Goal: Transaction & Acquisition: Book appointment/travel/reservation

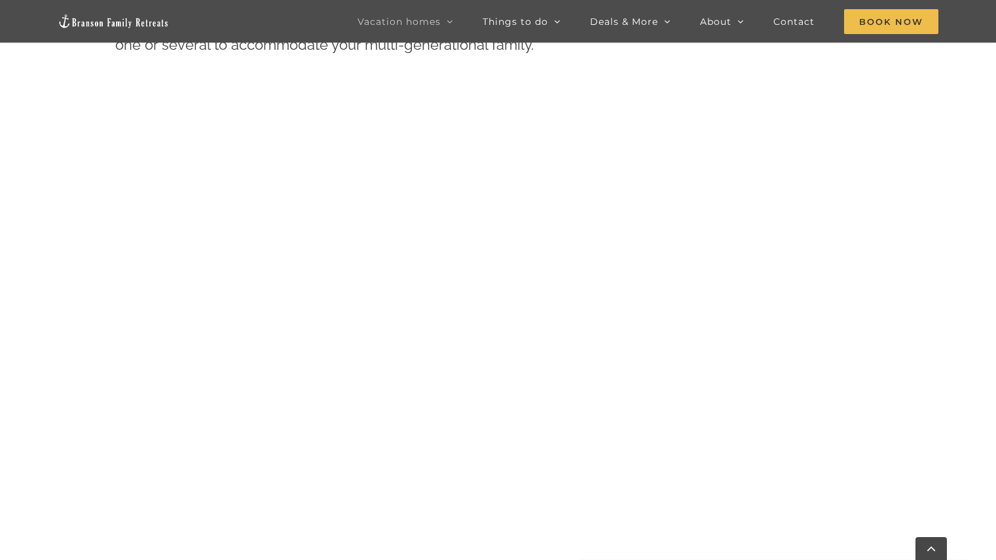
scroll to position [708, 0]
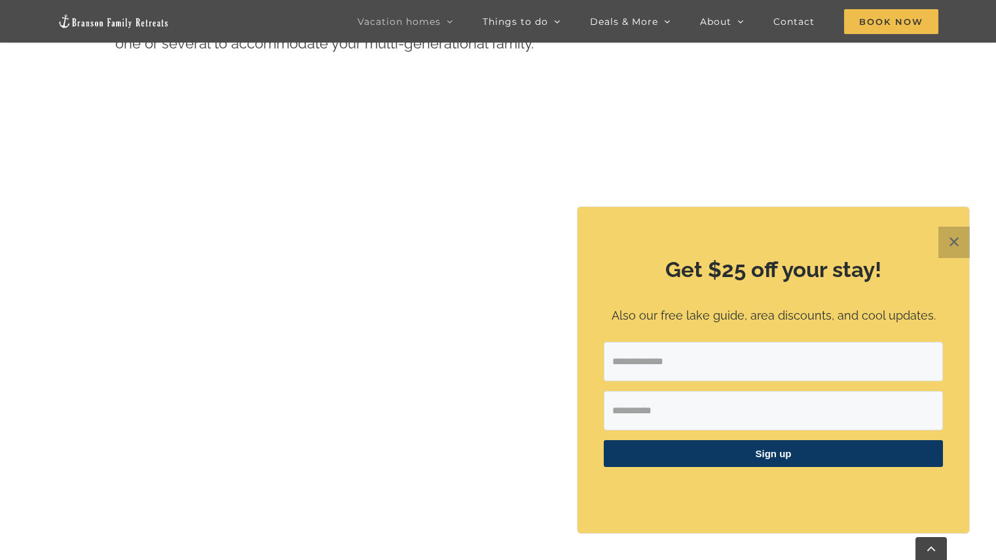
click at [956, 245] on button "✕" at bounding box center [953, 241] width 31 height 31
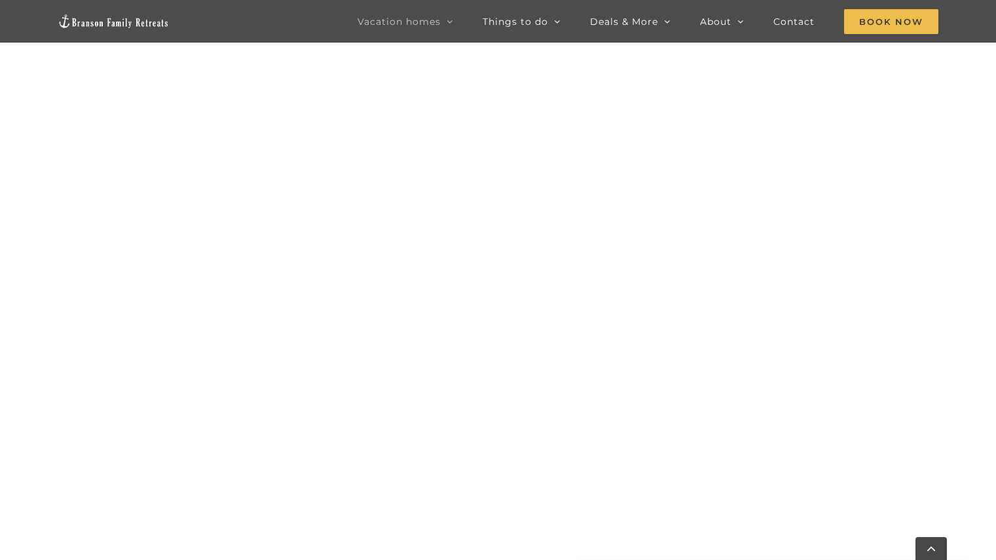
scroll to position [1034, 0]
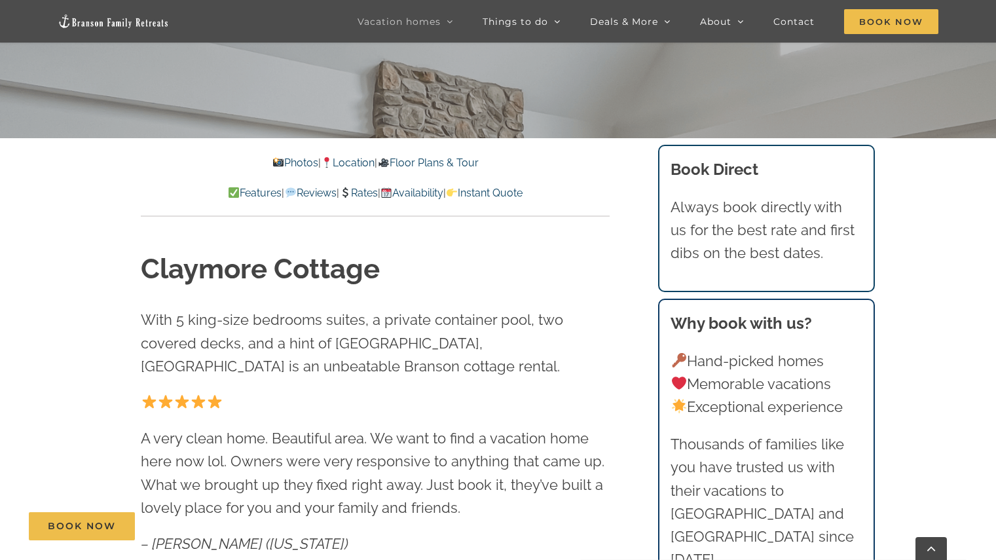
click at [278, 160] on link "Photos" at bounding box center [295, 162] width 46 height 12
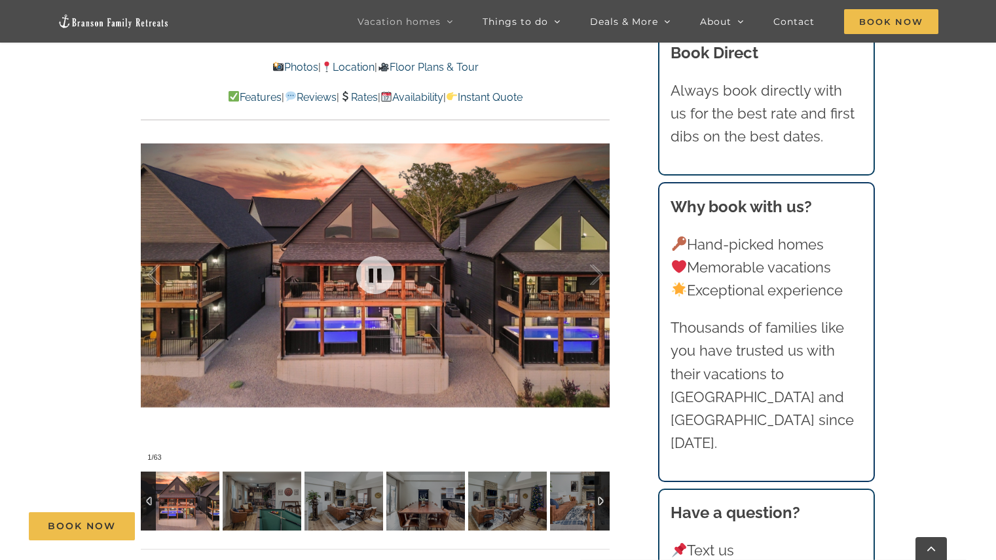
scroll to position [960, 0]
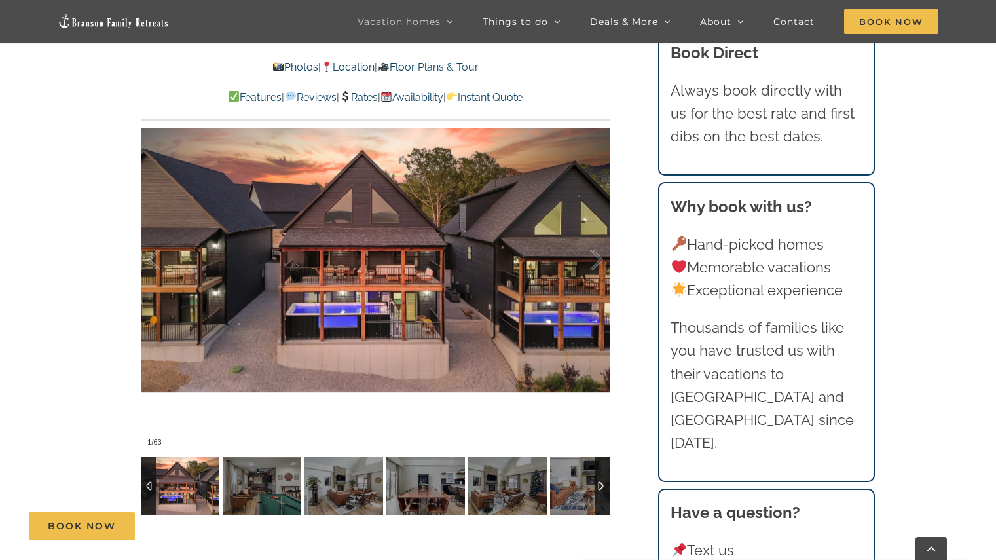
click at [600, 486] on div at bounding box center [601, 485] width 15 height 59
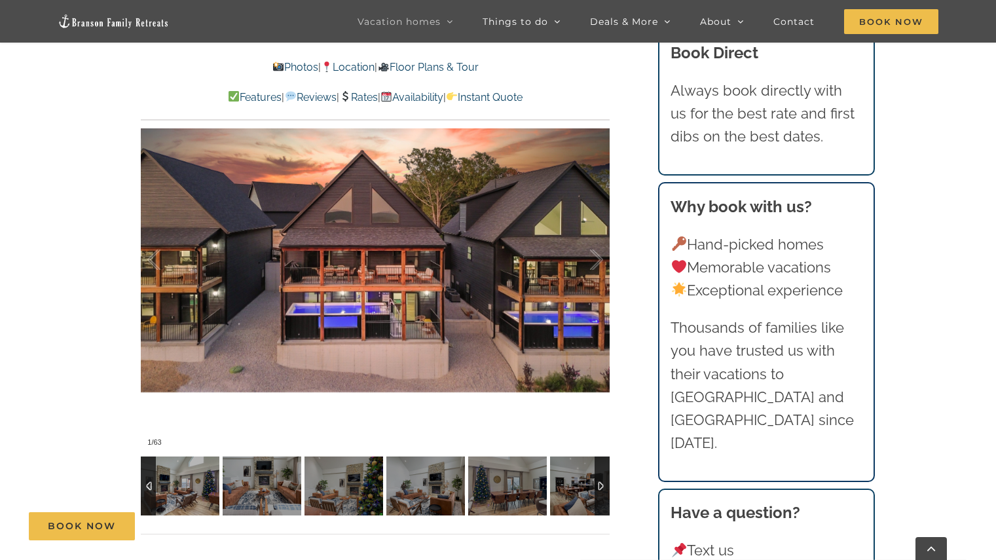
click at [149, 487] on div at bounding box center [148, 485] width 15 height 59
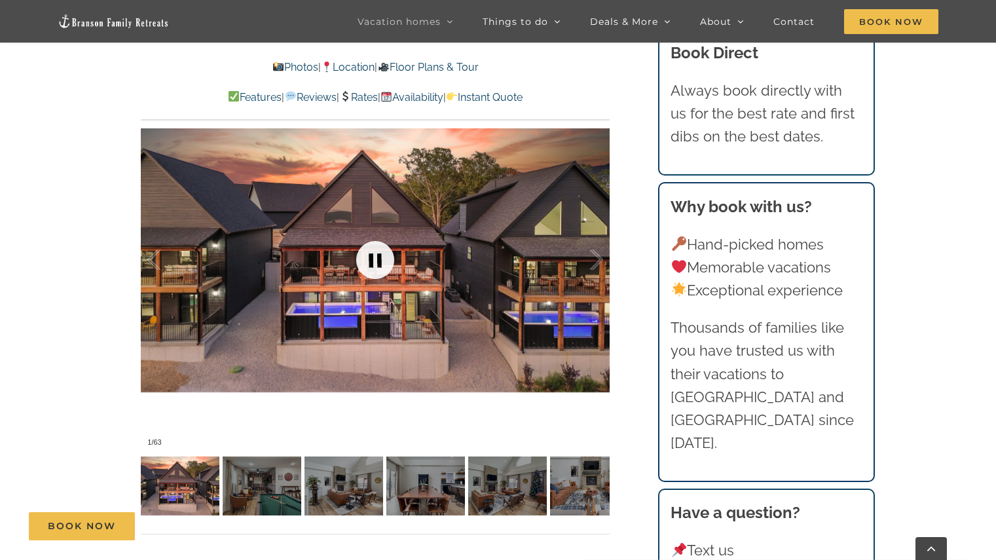
click at [368, 278] on link at bounding box center [375, 260] width 52 height 52
click at [375, 263] on link at bounding box center [375, 260] width 52 height 52
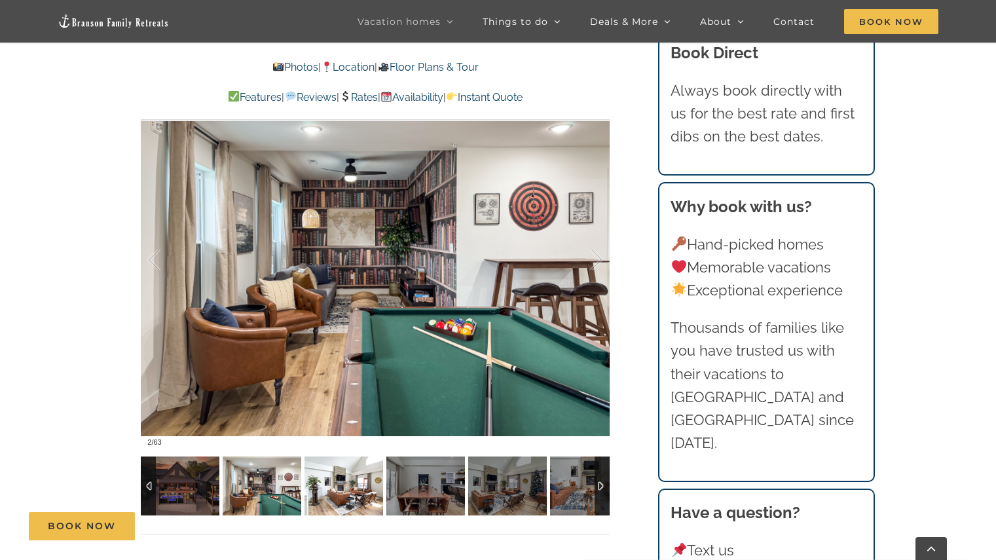
click at [360, 494] on img at bounding box center [343, 485] width 79 height 59
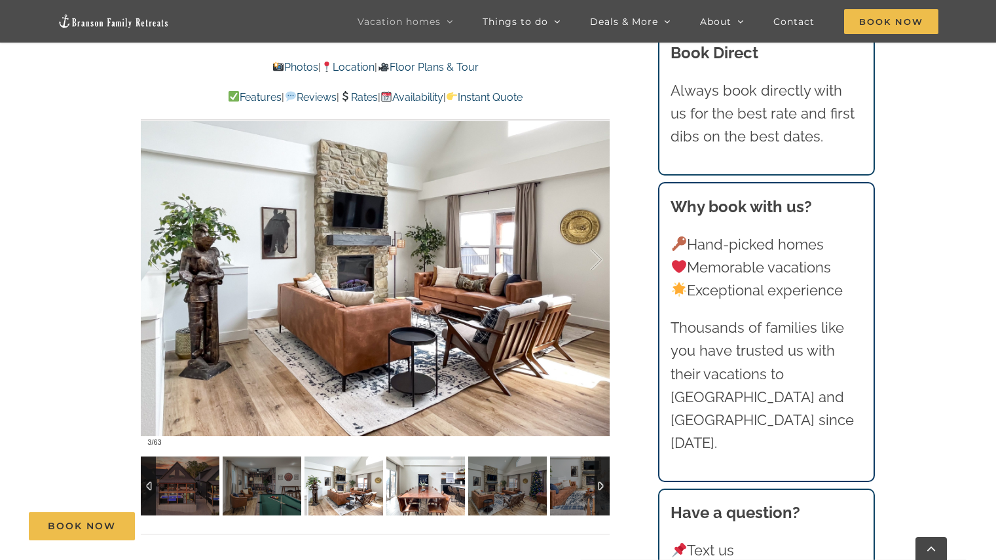
click at [424, 488] on img at bounding box center [425, 485] width 79 height 59
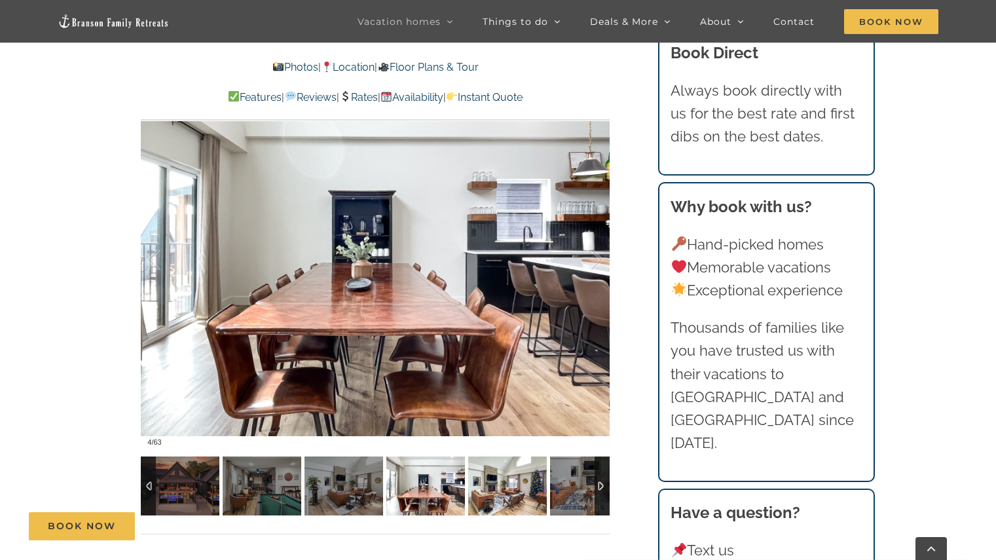
click at [494, 491] on img at bounding box center [507, 485] width 79 height 59
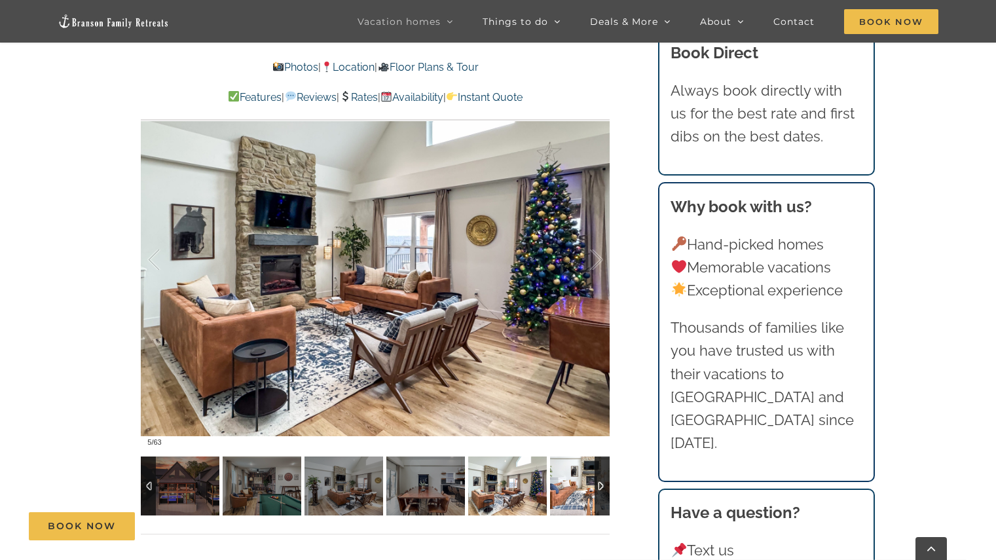
click at [573, 492] on img at bounding box center [589, 485] width 79 height 59
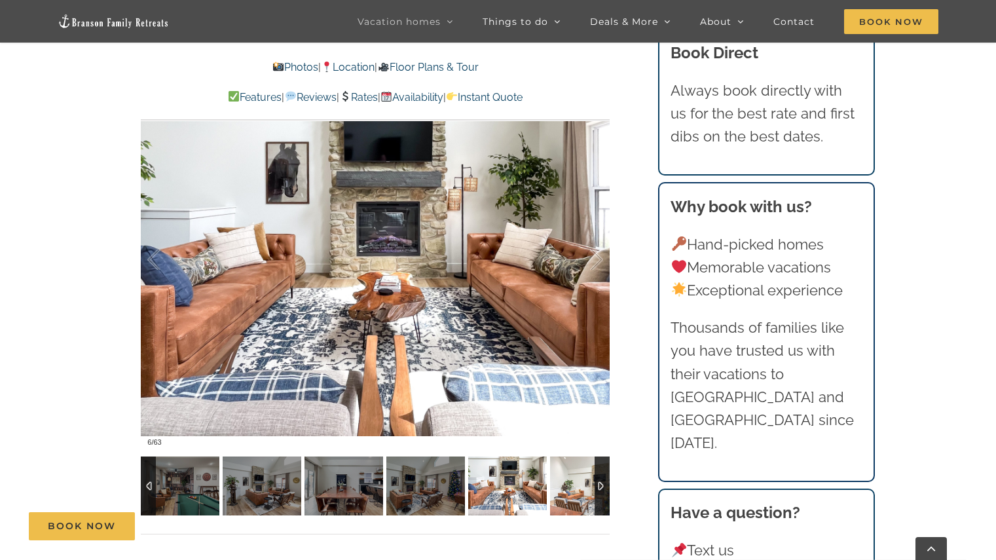
click at [586, 490] on img at bounding box center [589, 485] width 79 height 59
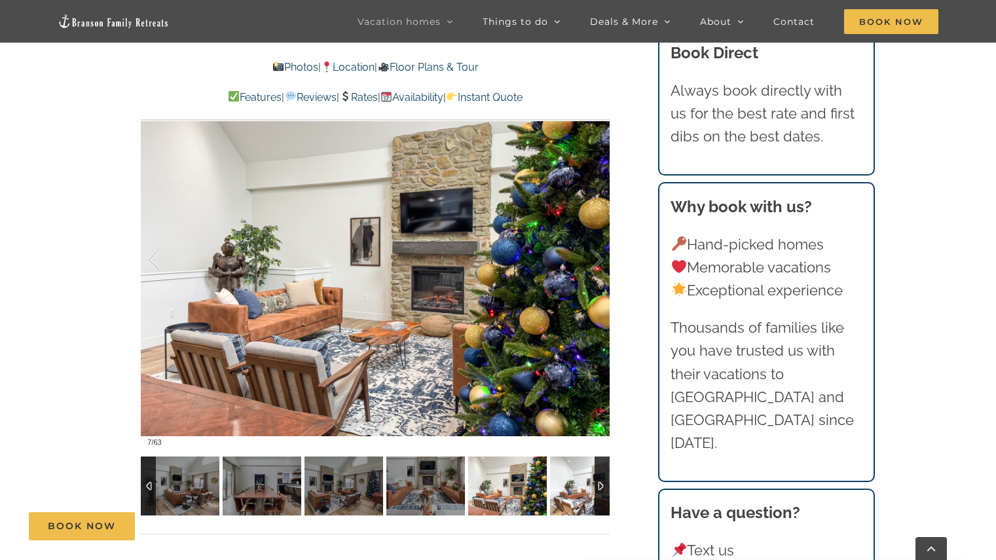
click at [586, 490] on img at bounding box center [589, 485] width 79 height 59
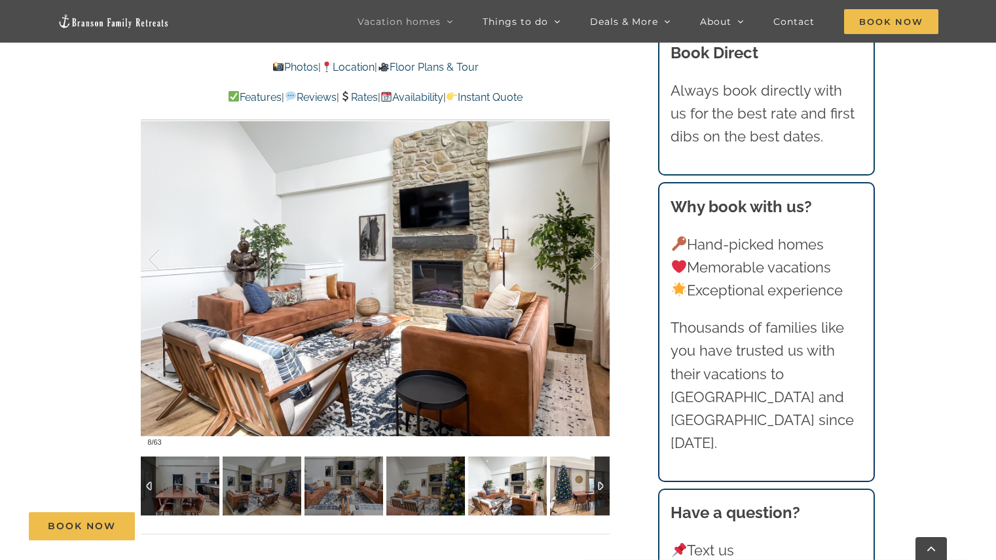
click at [586, 490] on img at bounding box center [589, 485] width 79 height 59
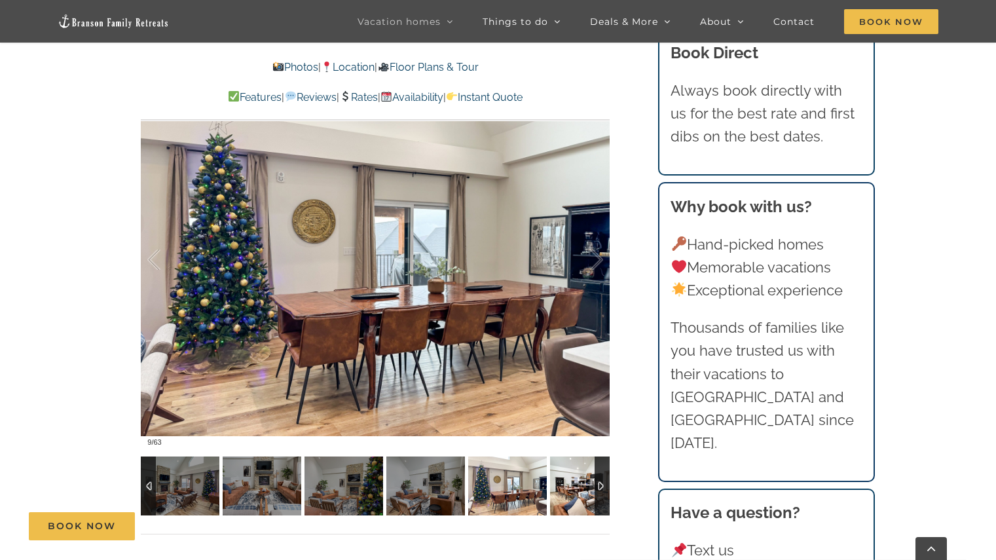
click at [586, 490] on img at bounding box center [589, 485] width 79 height 59
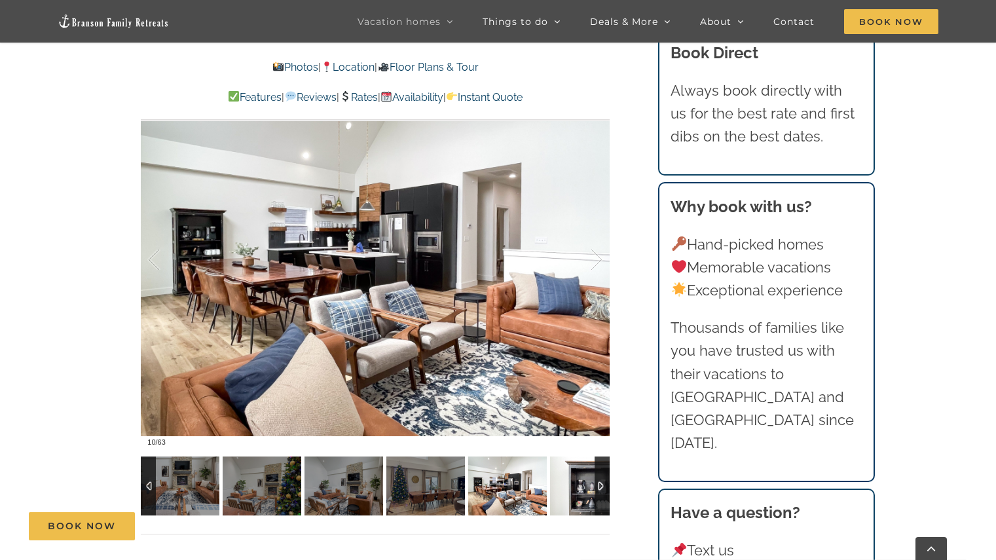
click at [586, 490] on img at bounding box center [589, 485] width 79 height 59
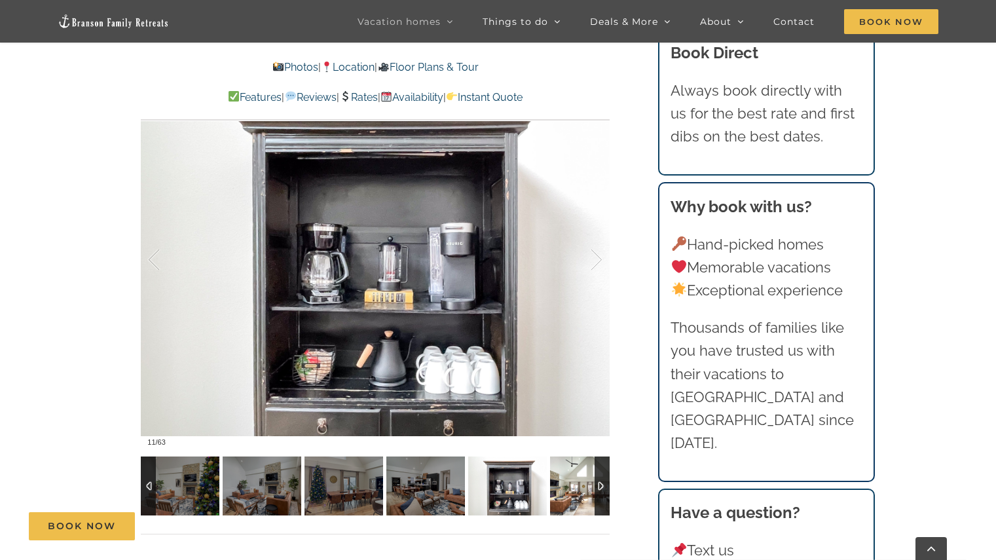
click at [586, 490] on img at bounding box center [589, 485] width 79 height 59
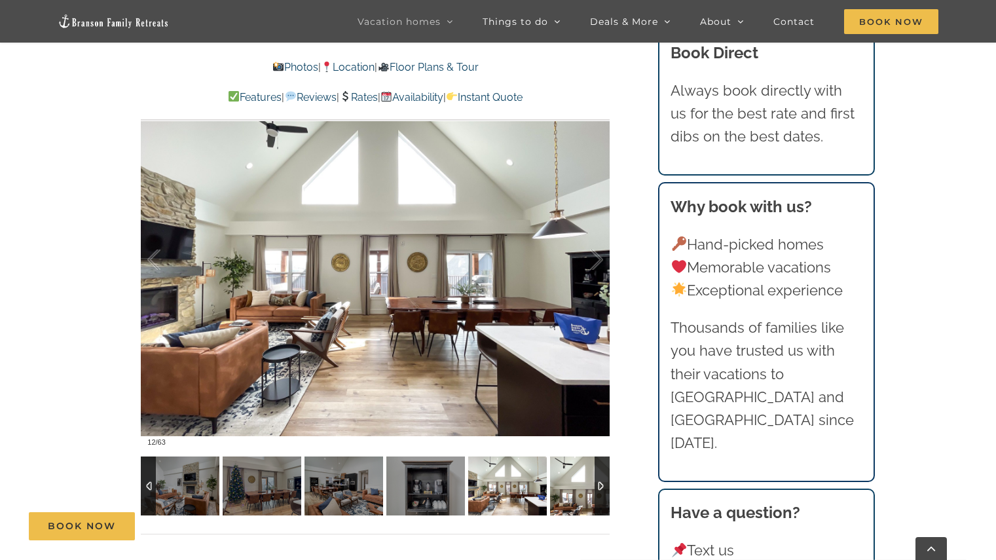
click at [586, 490] on img at bounding box center [589, 485] width 79 height 59
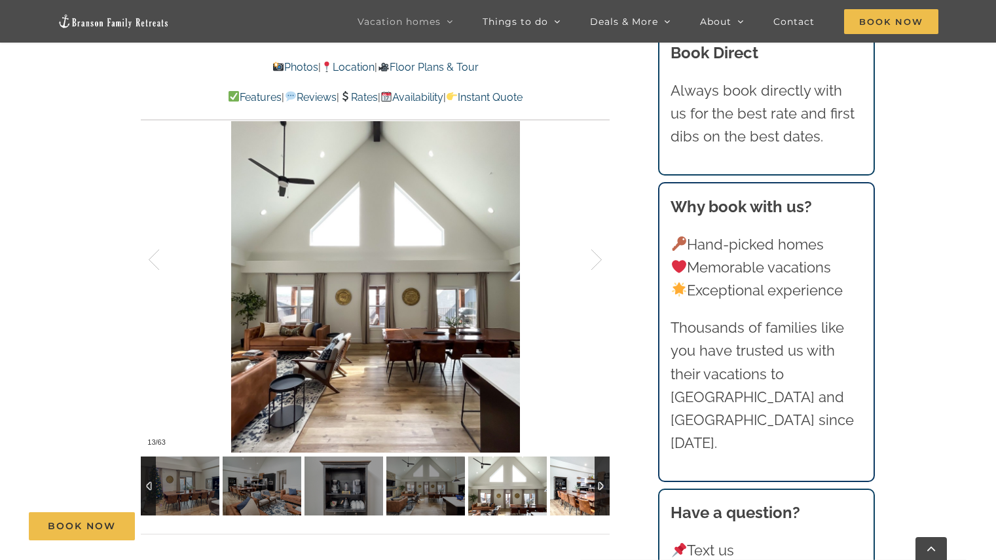
click at [586, 490] on img at bounding box center [589, 485] width 79 height 59
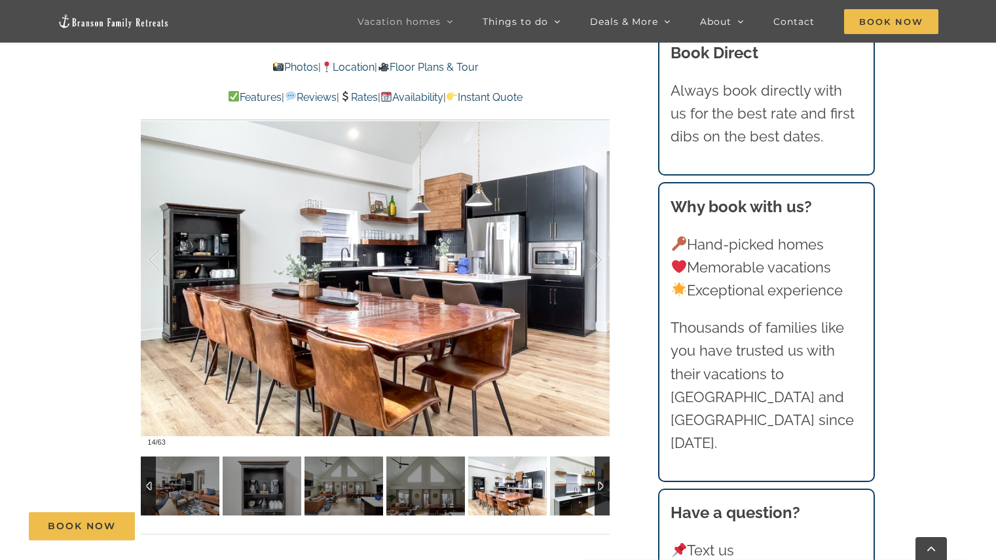
click at [586, 490] on img at bounding box center [589, 485] width 79 height 59
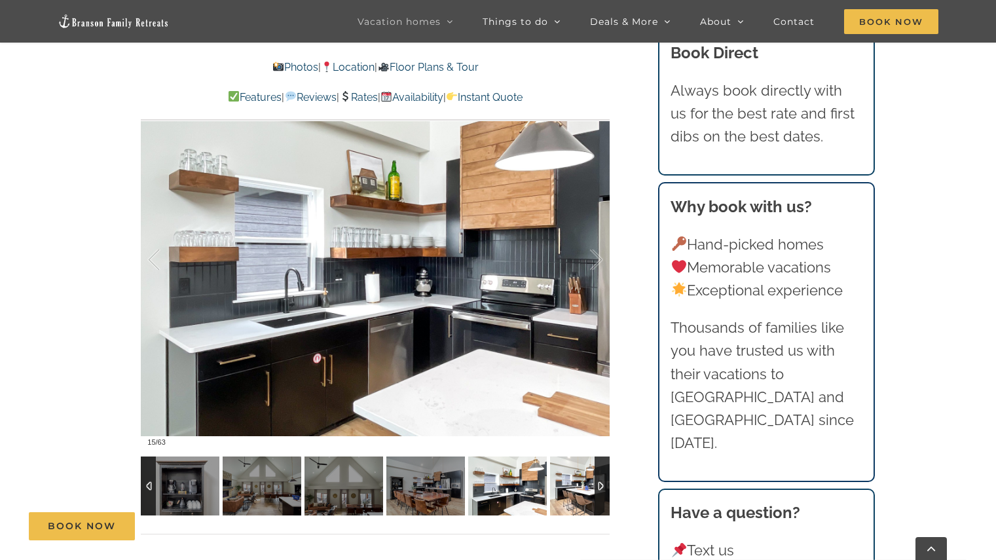
click at [586, 490] on img at bounding box center [589, 485] width 79 height 59
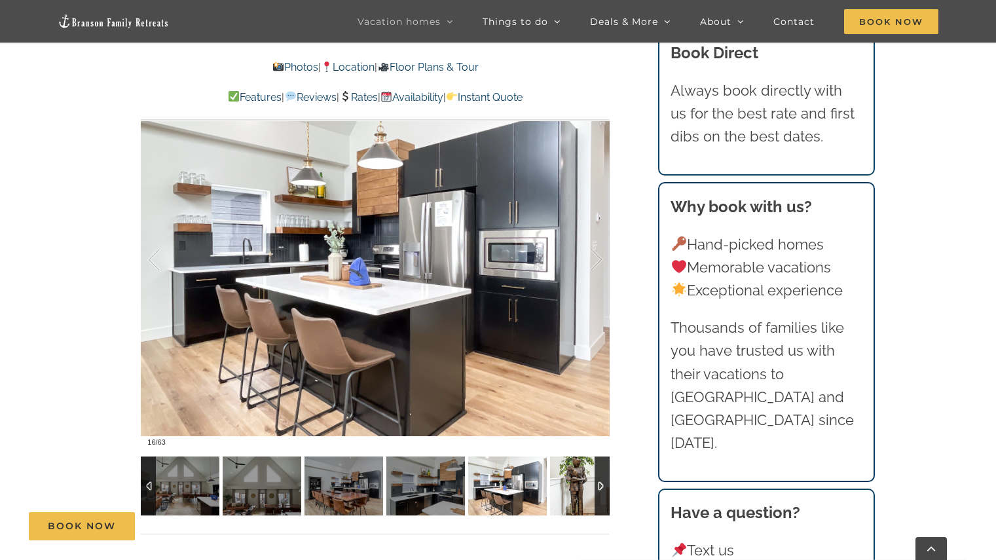
click at [586, 490] on img at bounding box center [589, 485] width 79 height 59
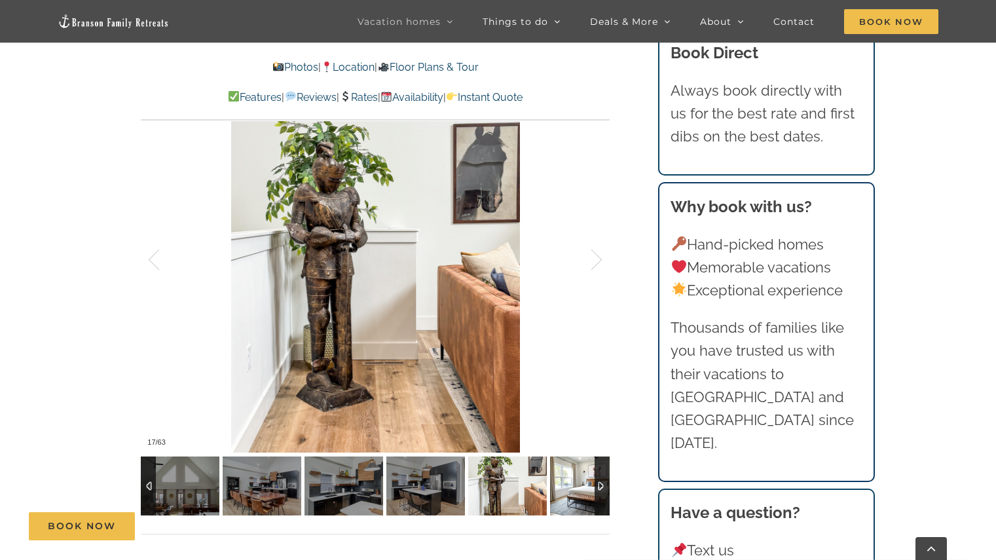
click at [586, 490] on img at bounding box center [589, 485] width 79 height 59
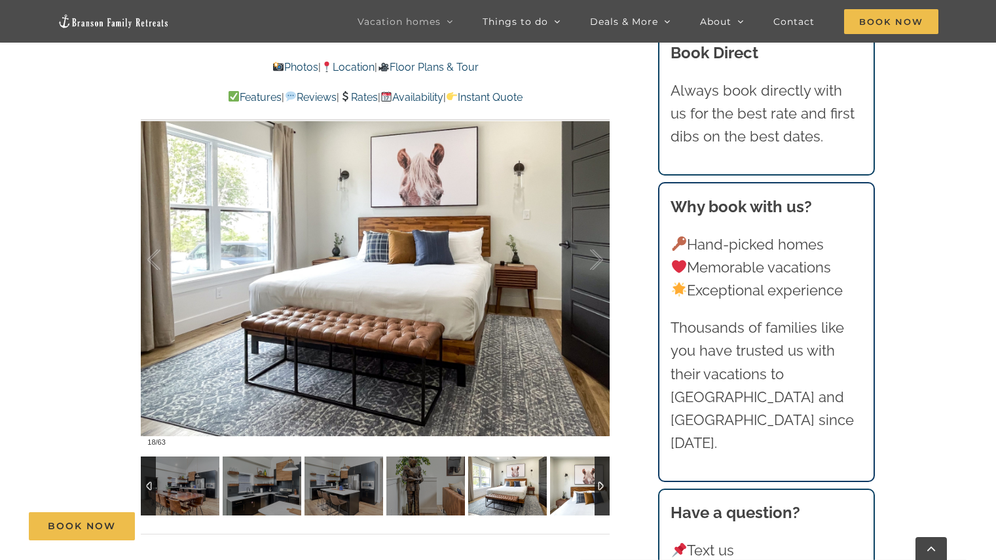
click at [586, 490] on img at bounding box center [589, 485] width 79 height 59
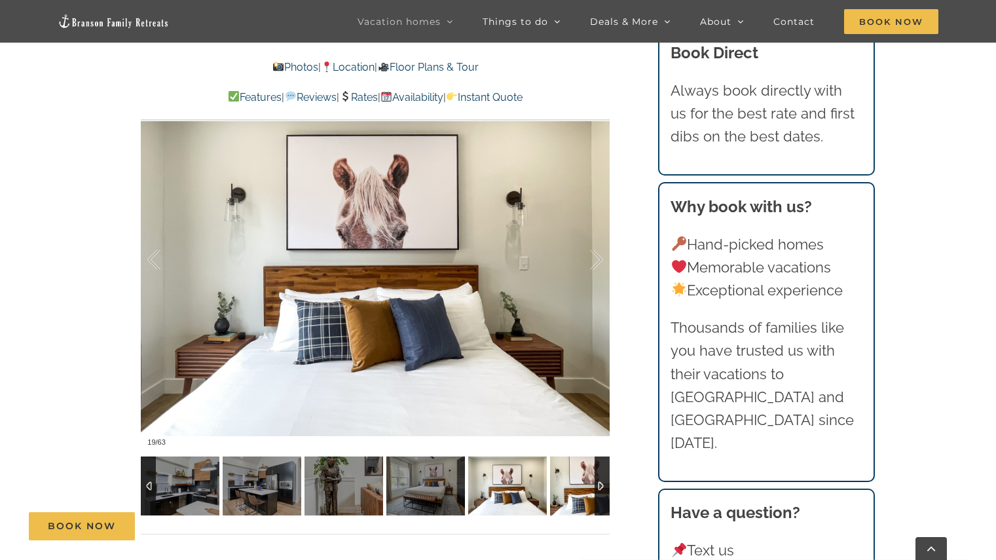
click at [586, 490] on img at bounding box center [589, 485] width 79 height 59
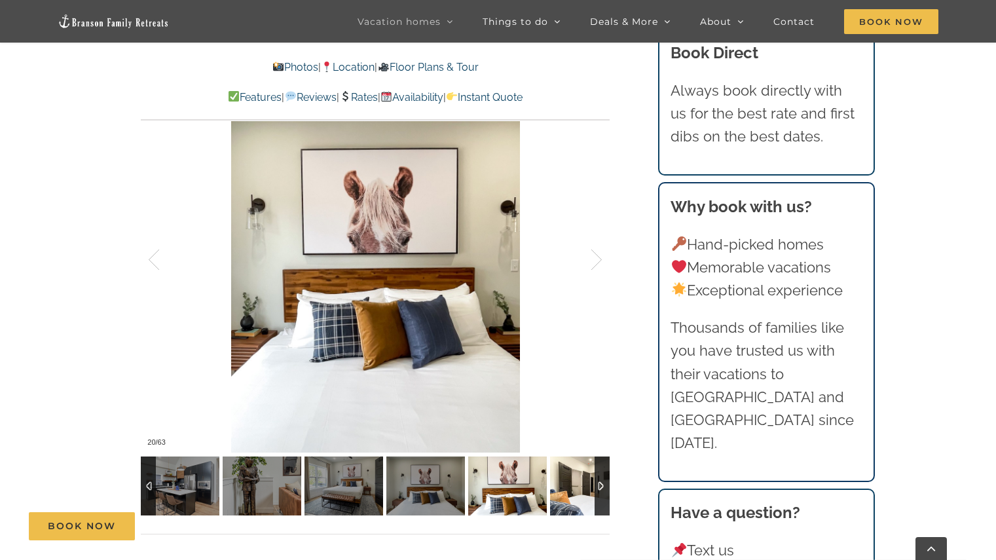
click at [586, 490] on img at bounding box center [589, 485] width 79 height 59
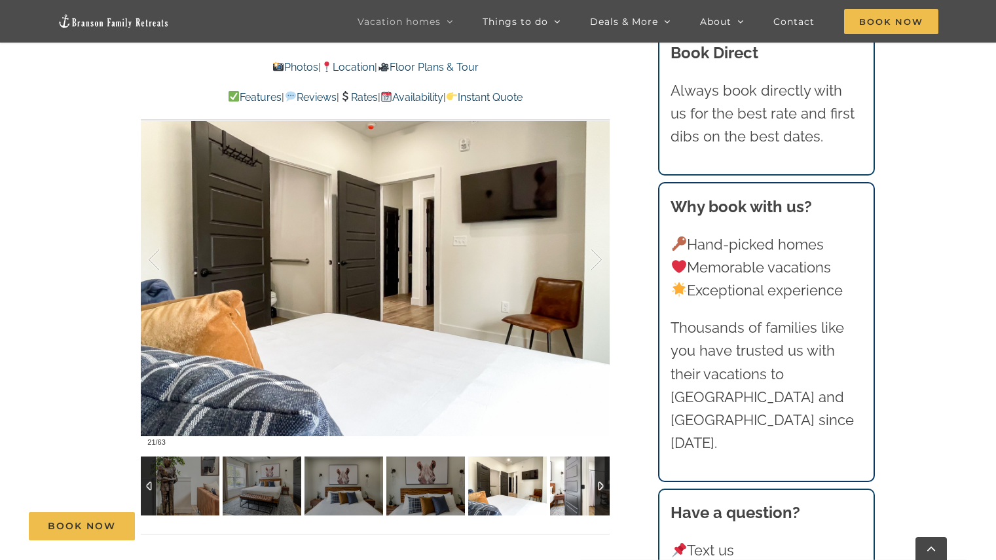
click at [586, 490] on img at bounding box center [589, 485] width 79 height 59
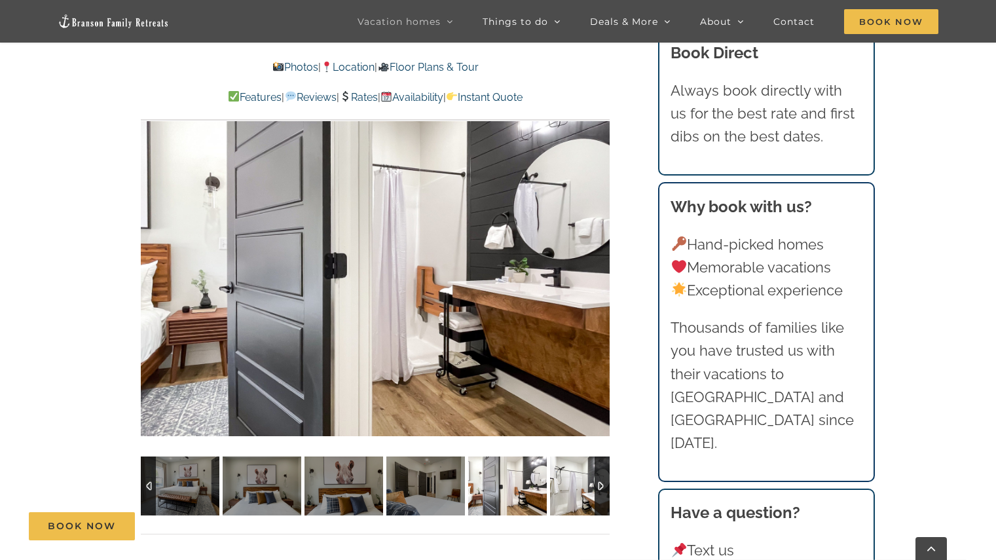
click at [586, 490] on img at bounding box center [589, 485] width 79 height 59
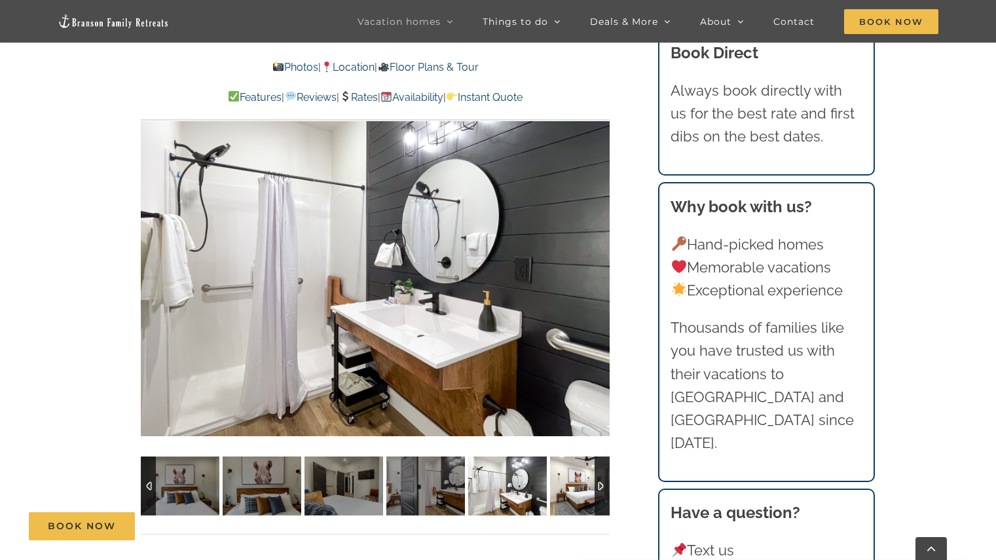
click at [586, 490] on img at bounding box center [589, 485] width 79 height 59
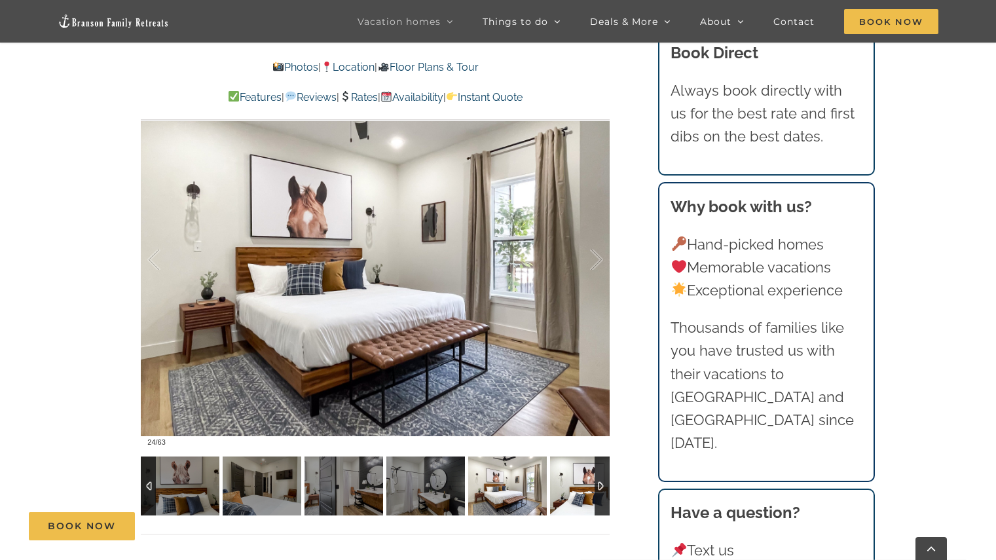
click at [577, 490] on img at bounding box center [589, 485] width 79 height 59
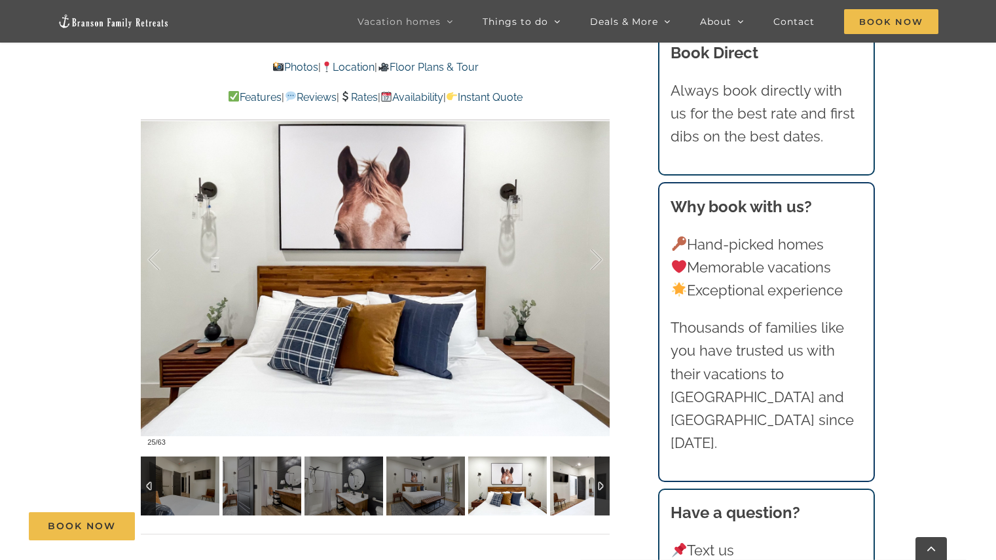
click at [577, 490] on img at bounding box center [589, 485] width 79 height 59
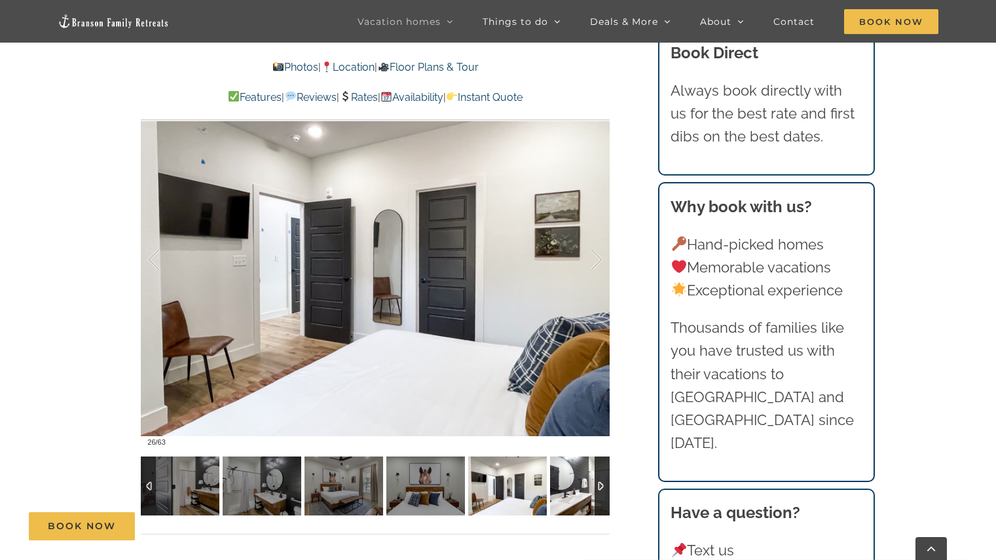
click at [577, 490] on img at bounding box center [589, 485] width 79 height 59
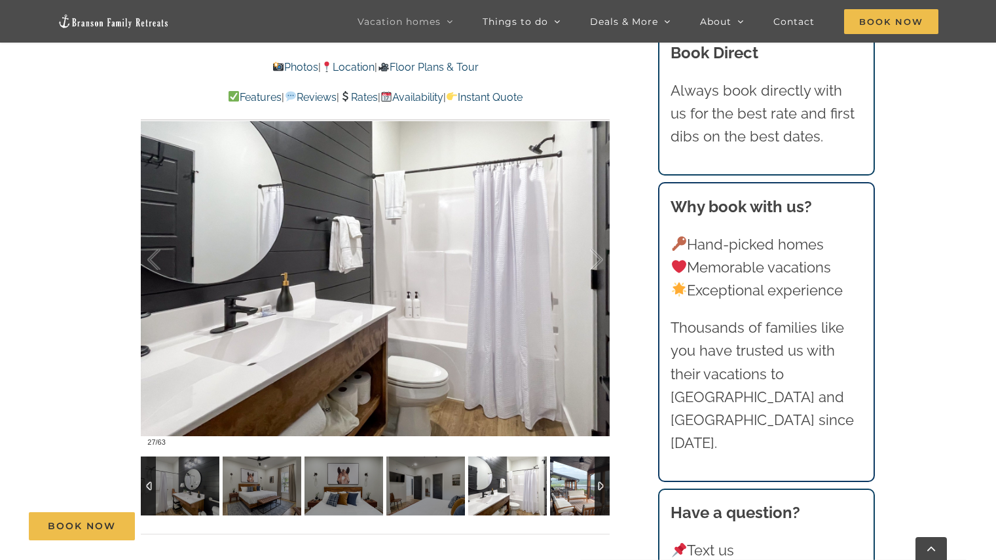
click at [577, 490] on img at bounding box center [589, 485] width 79 height 59
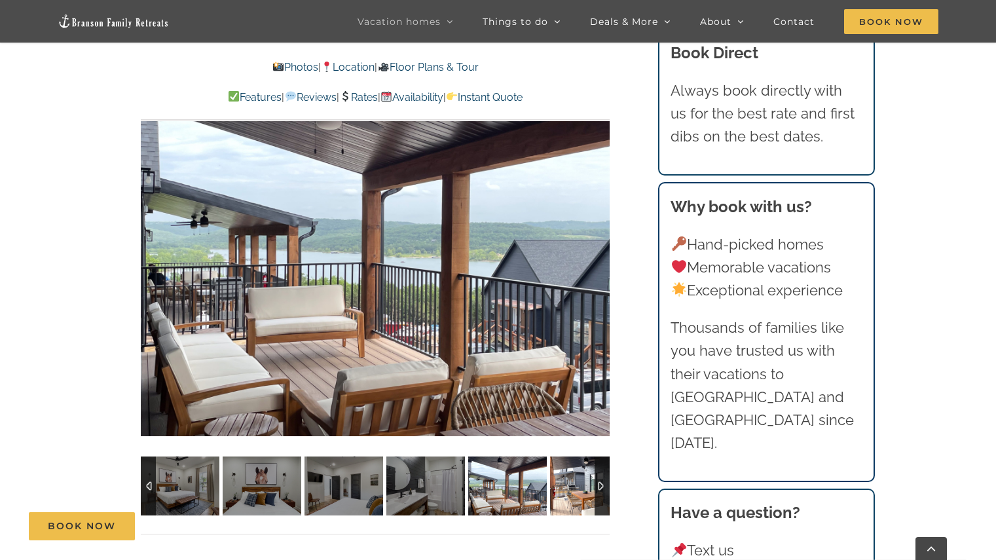
click at [577, 490] on img at bounding box center [589, 485] width 79 height 59
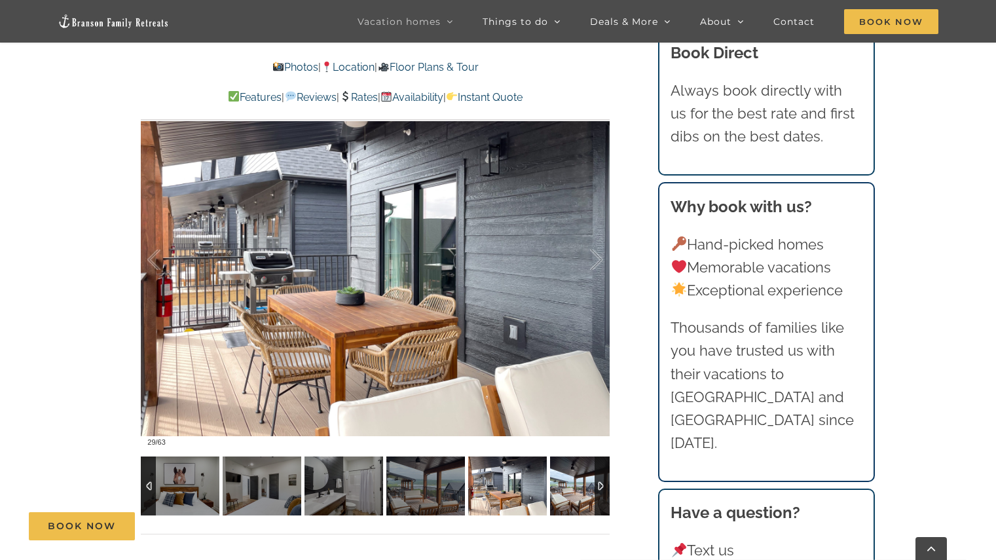
click at [577, 490] on img at bounding box center [589, 485] width 79 height 59
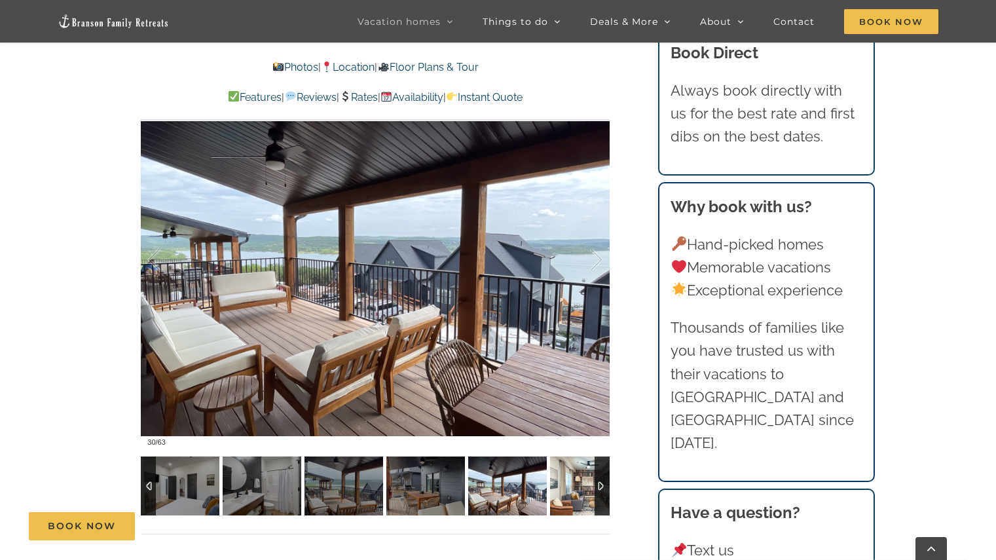
click at [577, 490] on img at bounding box center [589, 485] width 79 height 59
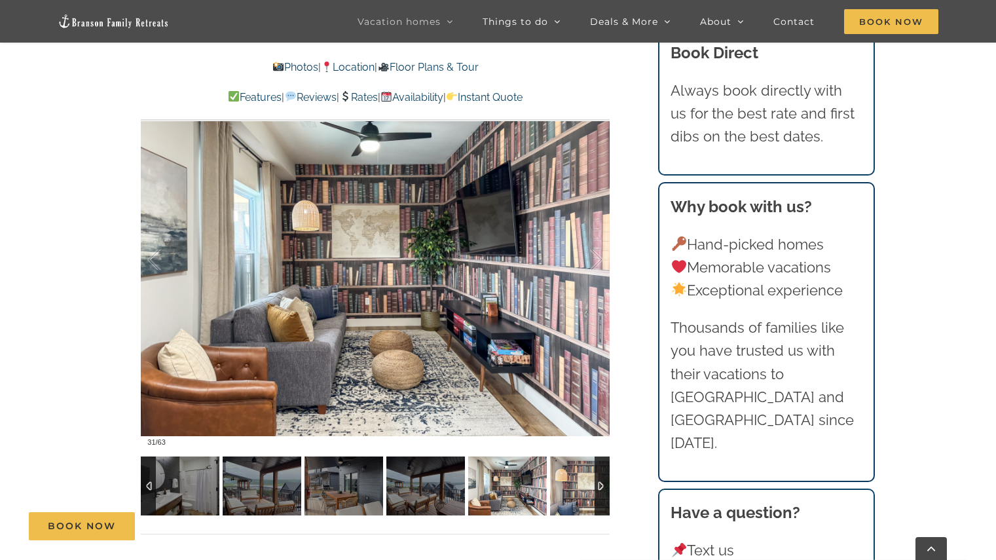
click at [577, 490] on img at bounding box center [589, 485] width 79 height 59
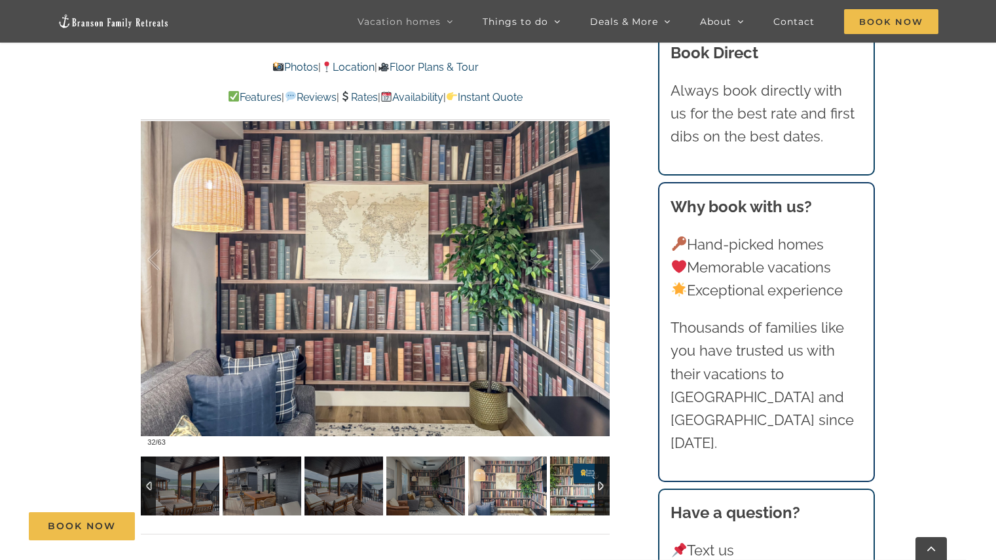
click at [577, 490] on img at bounding box center [589, 485] width 79 height 59
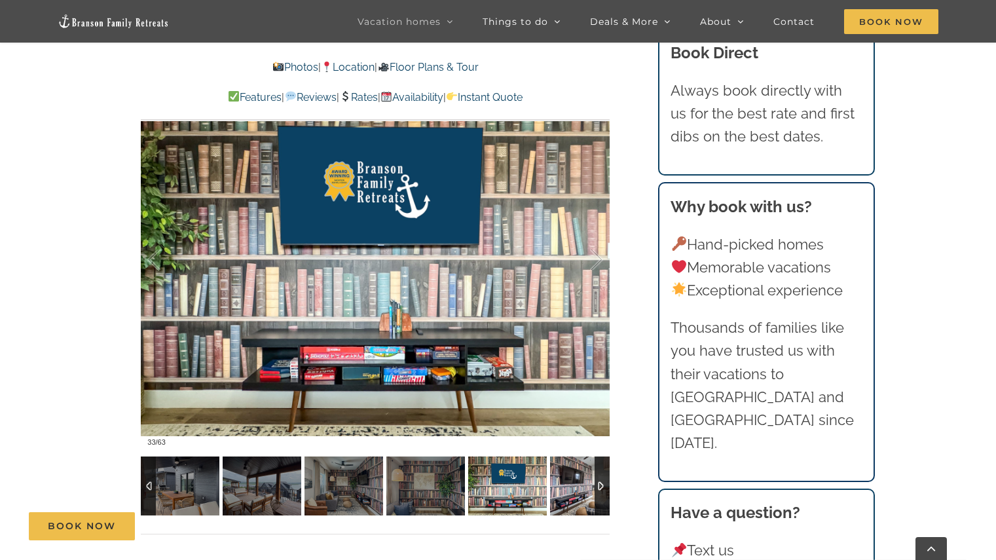
click at [577, 490] on img at bounding box center [589, 485] width 79 height 59
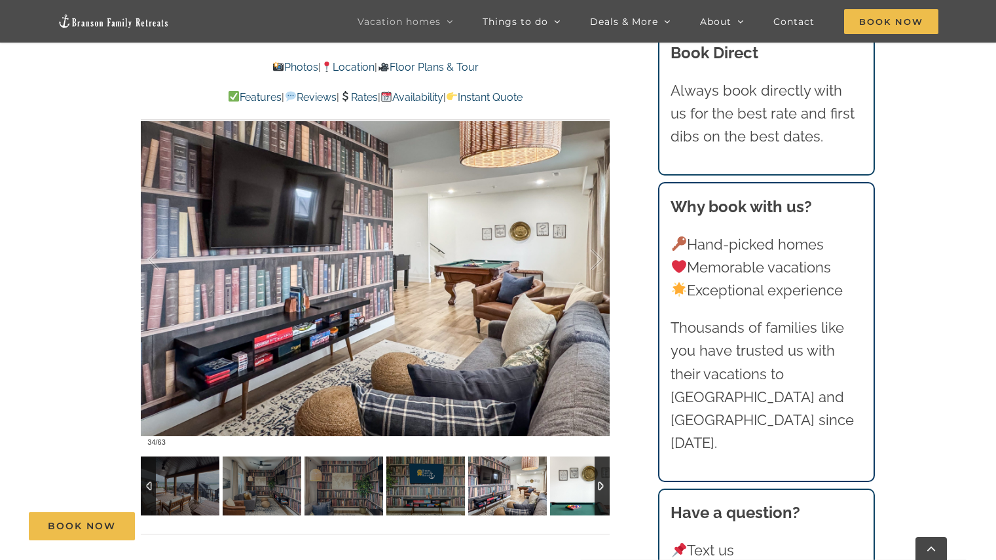
click at [577, 490] on img at bounding box center [589, 485] width 79 height 59
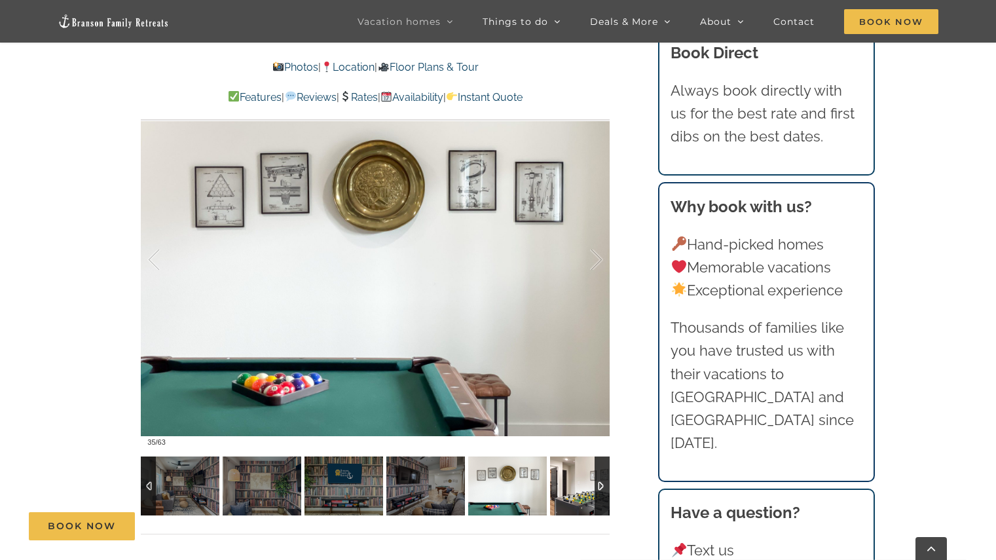
click at [577, 490] on img at bounding box center [589, 485] width 79 height 59
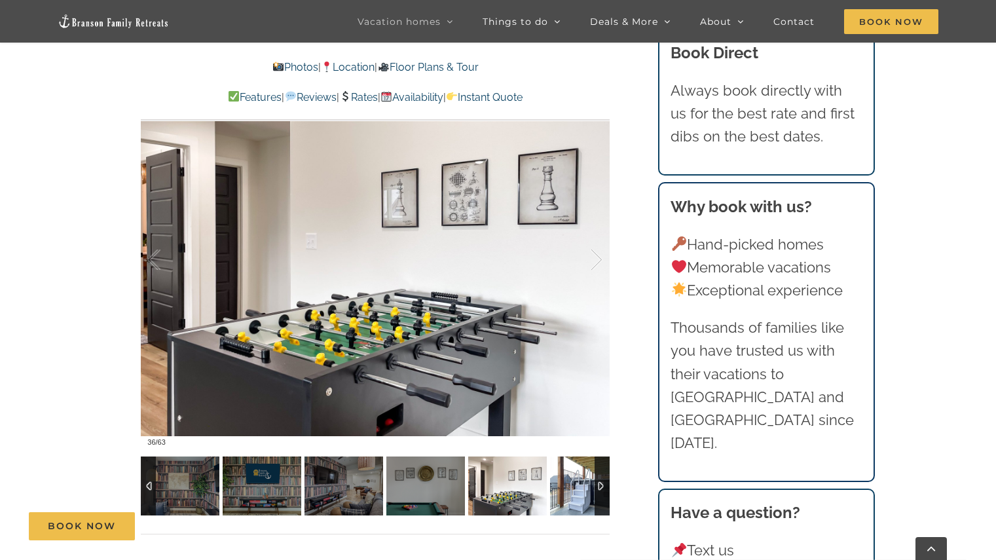
click at [577, 490] on img at bounding box center [589, 485] width 79 height 59
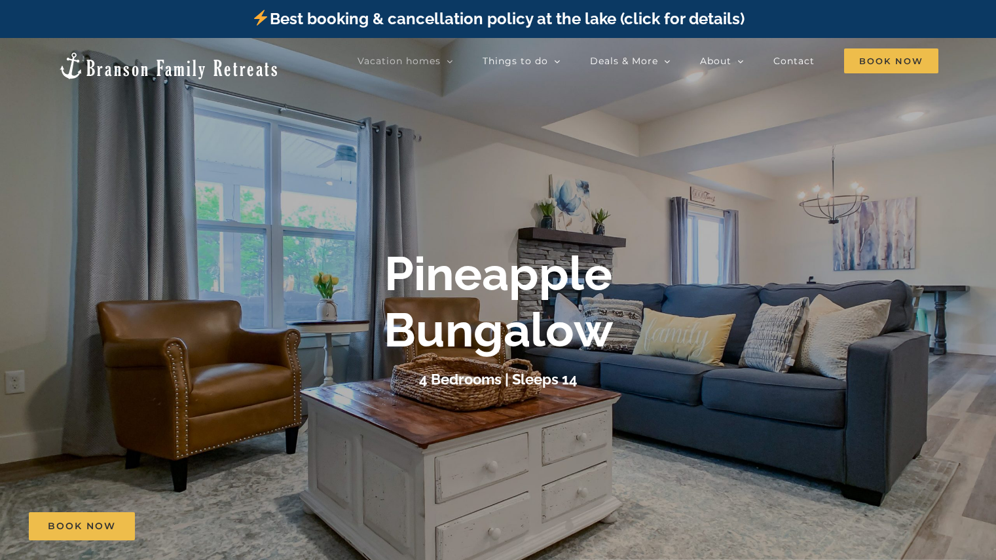
scroll to position [264, 0]
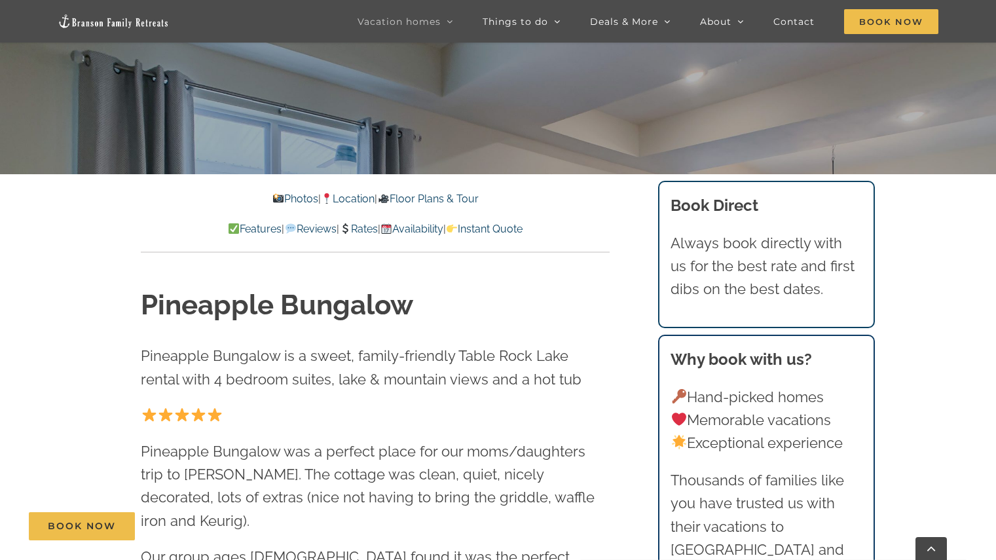
click at [278, 196] on link "Photos" at bounding box center [295, 198] width 46 height 12
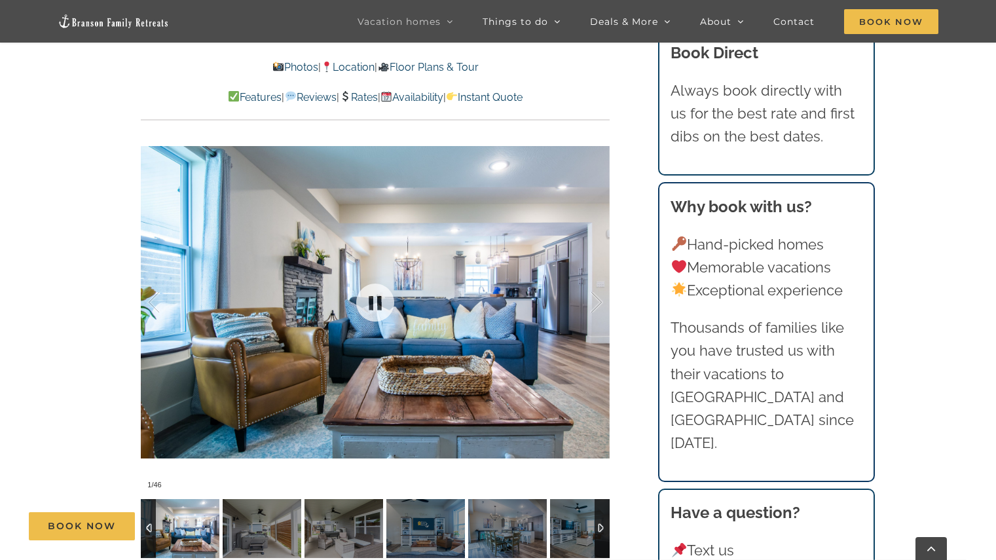
scroll to position [978, 0]
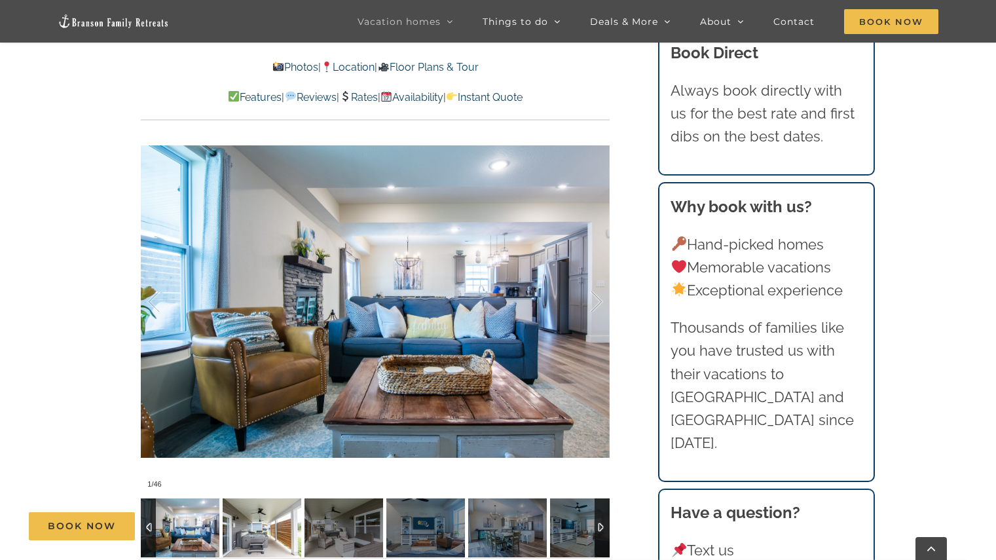
click at [277, 501] on img at bounding box center [262, 527] width 79 height 59
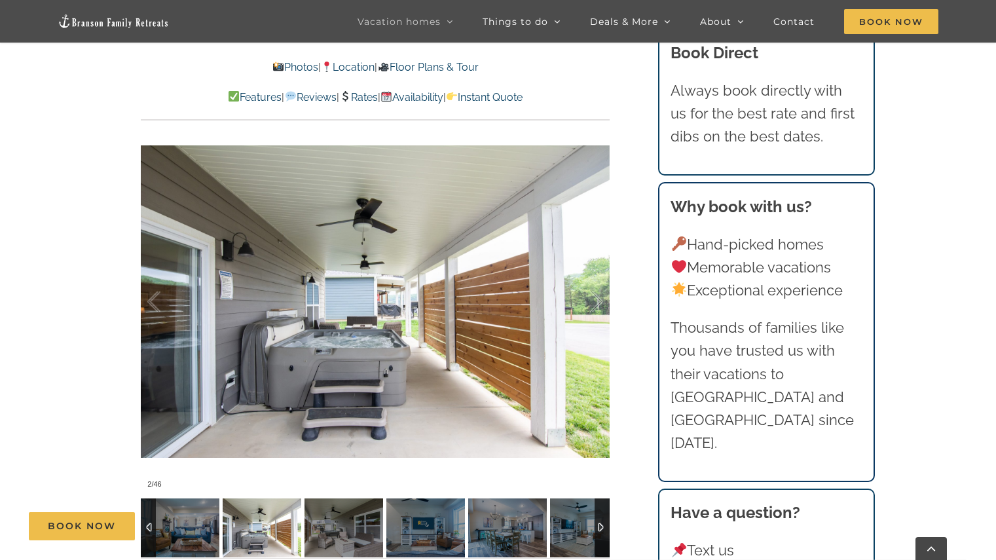
click at [277, 501] on img at bounding box center [262, 527] width 79 height 59
click at [361, 504] on img at bounding box center [343, 527] width 79 height 59
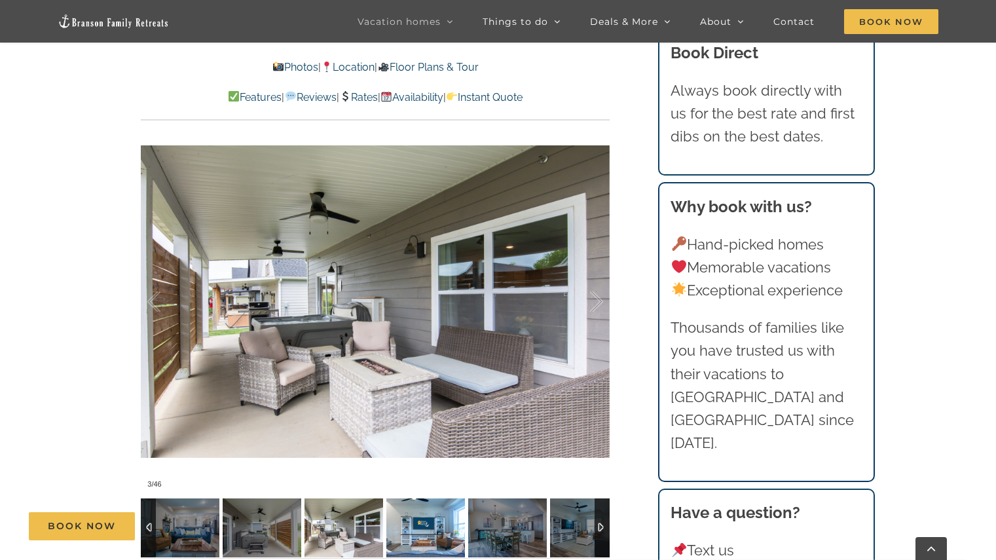
click at [421, 509] on img at bounding box center [425, 527] width 79 height 59
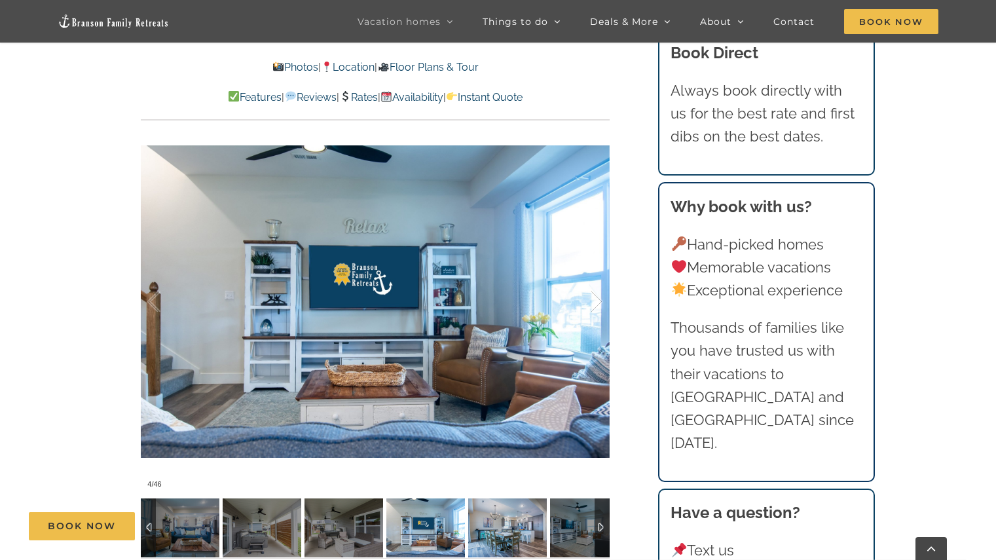
click at [509, 513] on div "Book Now" at bounding box center [508, 526] width 958 height 28
click at [573, 515] on div "Book Now" at bounding box center [508, 526] width 958 height 28
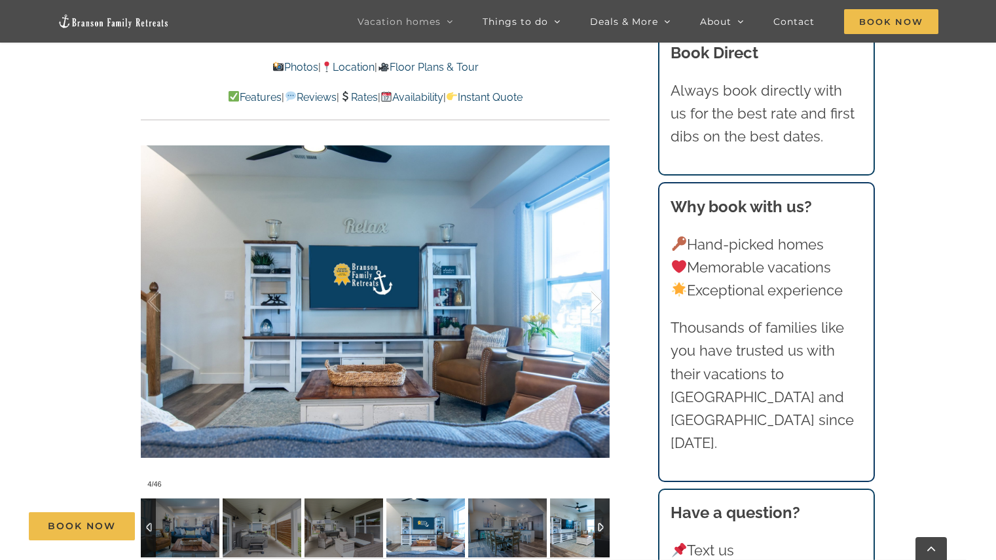
click at [571, 508] on img at bounding box center [589, 527] width 79 height 59
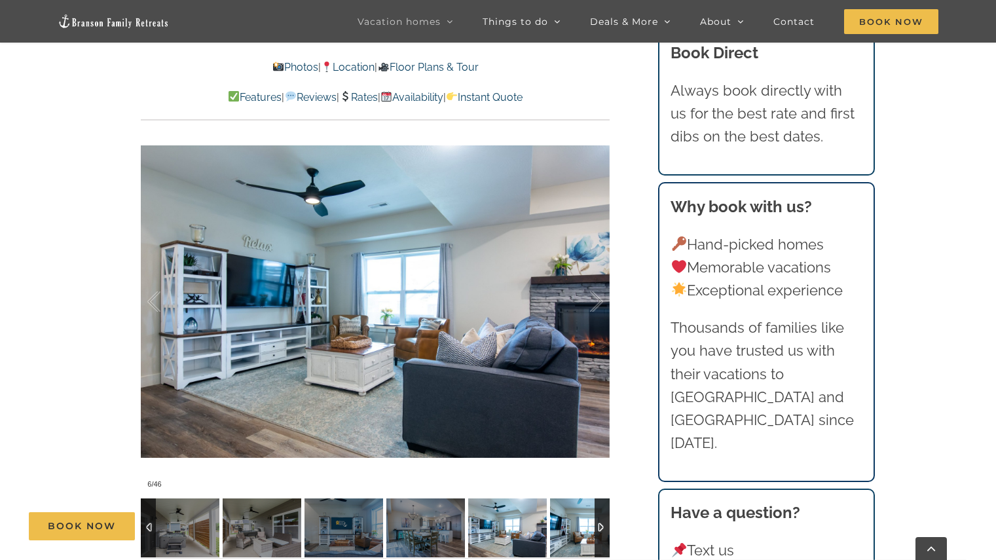
click at [571, 508] on img at bounding box center [589, 527] width 79 height 59
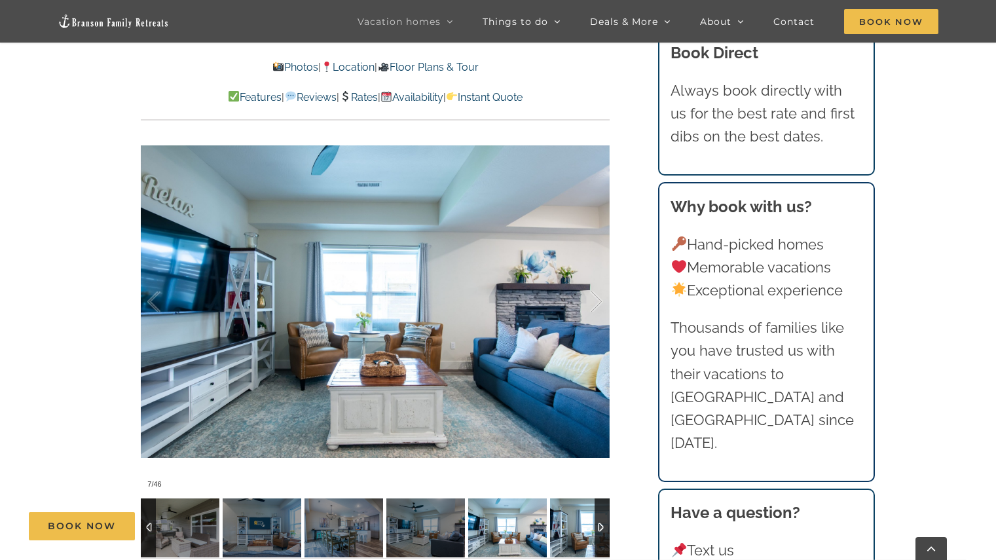
click at [571, 508] on img at bounding box center [589, 527] width 79 height 59
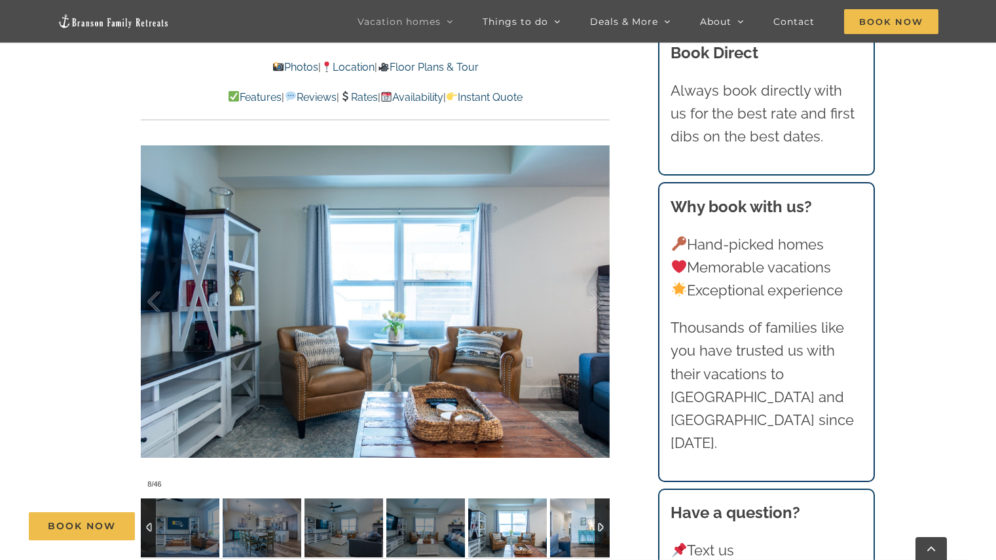
click at [571, 508] on img at bounding box center [589, 527] width 79 height 59
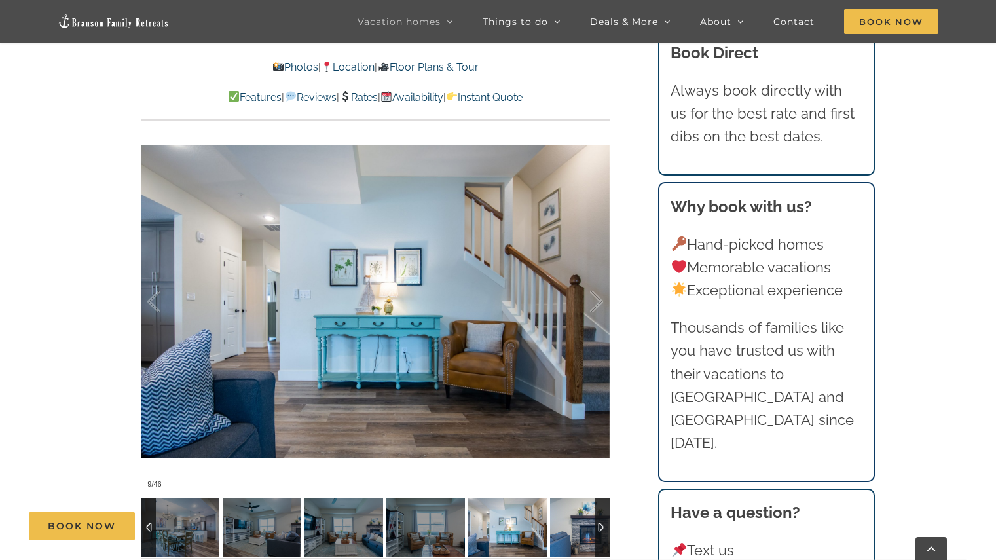
click at [571, 508] on img at bounding box center [589, 527] width 79 height 59
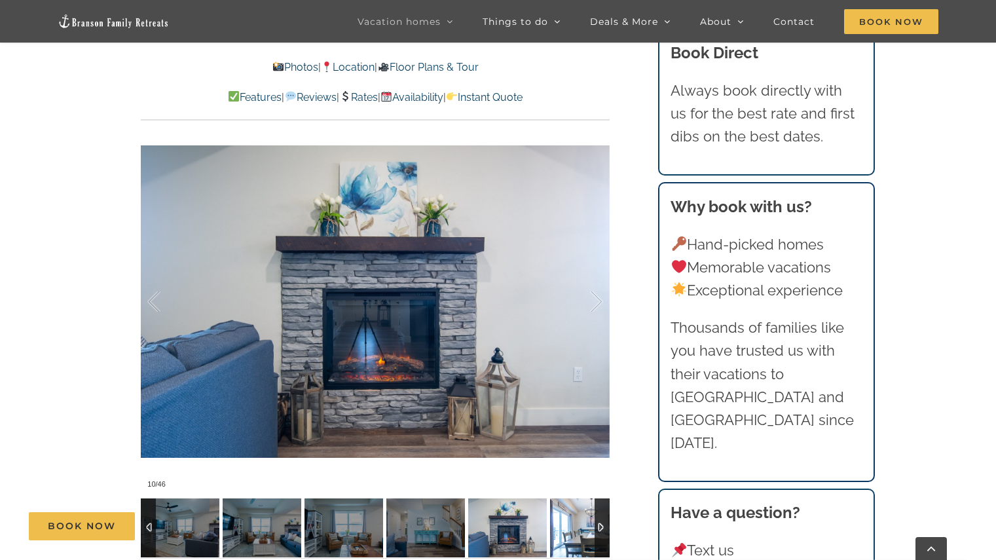
click at [571, 508] on img at bounding box center [589, 527] width 79 height 59
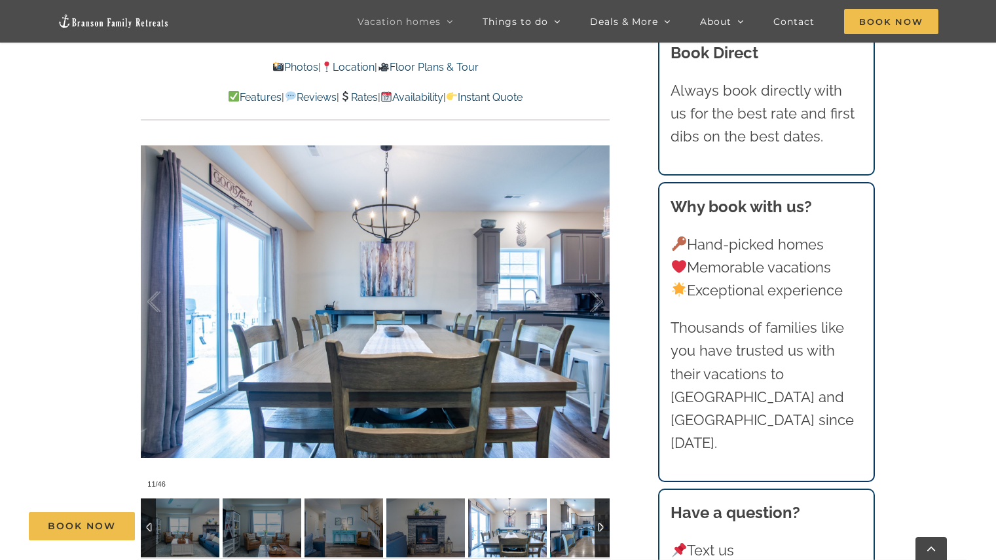
click at [571, 508] on img at bounding box center [589, 527] width 79 height 59
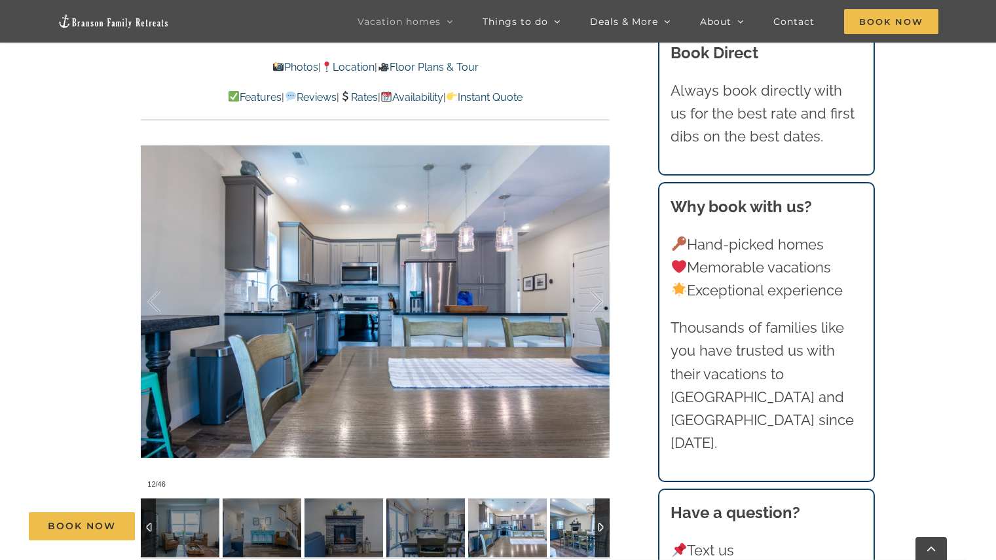
click at [571, 508] on img at bounding box center [589, 527] width 79 height 59
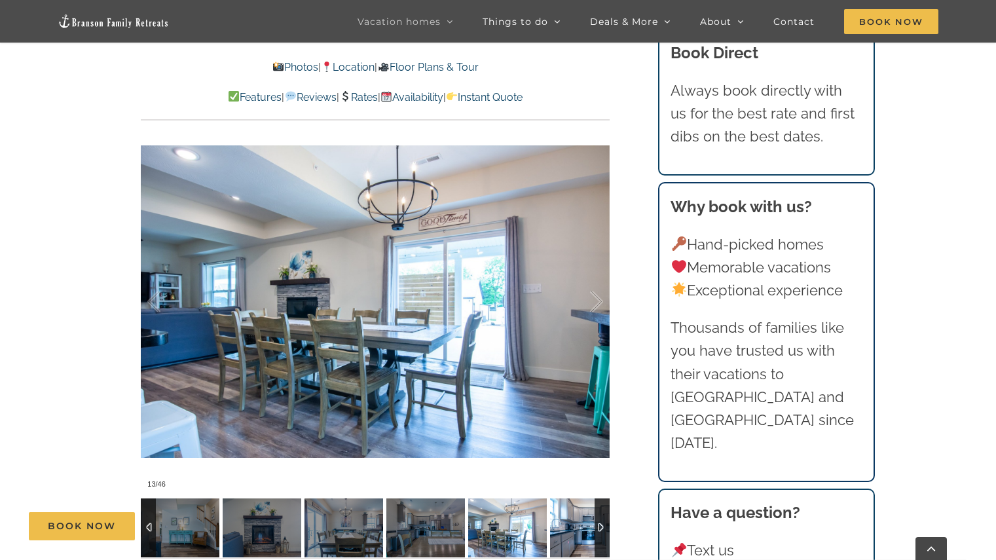
click at [571, 508] on img at bounding box center [589, 527] width 79 height 59
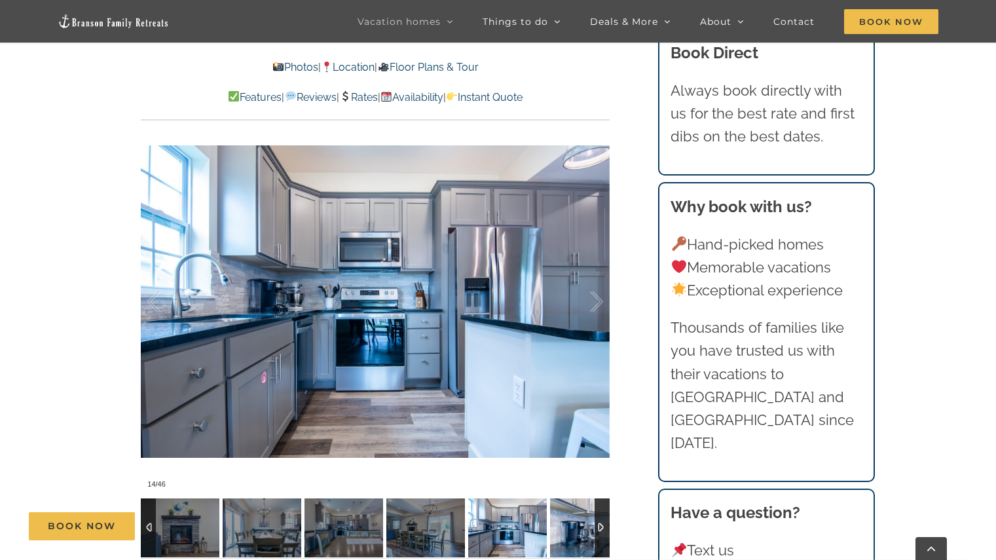
click at [571, 508] on img at bounding box center [589, 527] width 79 height 59
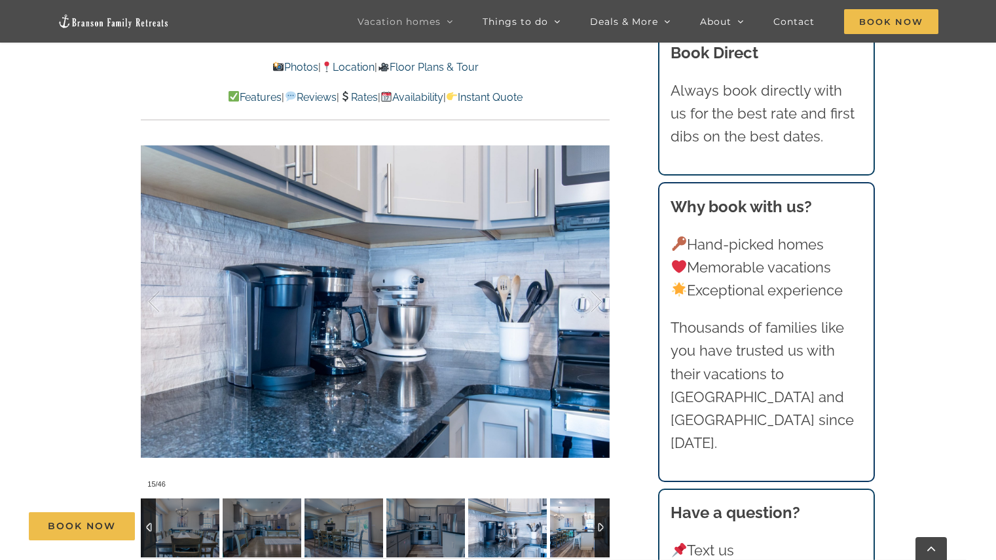
click at [571, 508] on img at bounding box center [589, 527] width 79 height 59
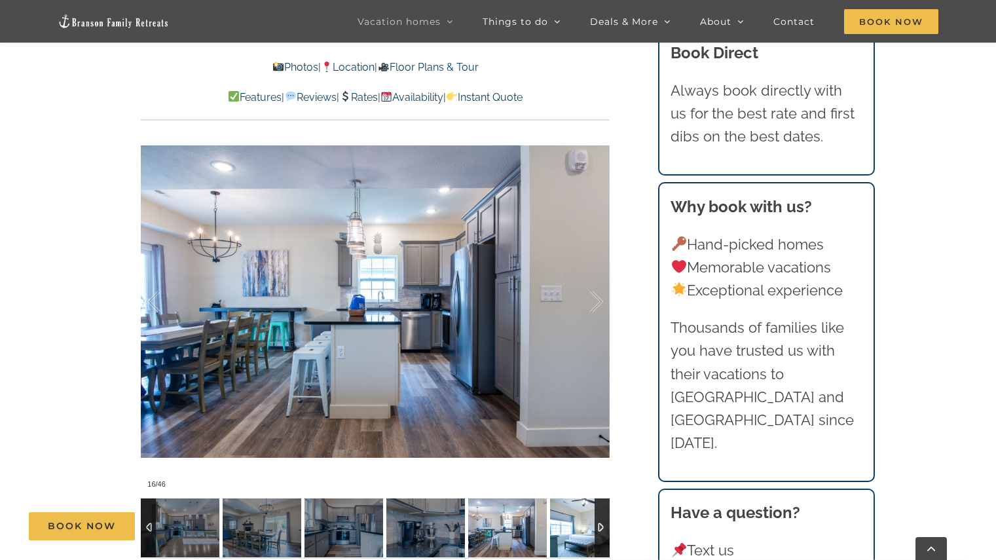
click at [571, 508] on img at bounding box center [589, 527] width 79 height 59
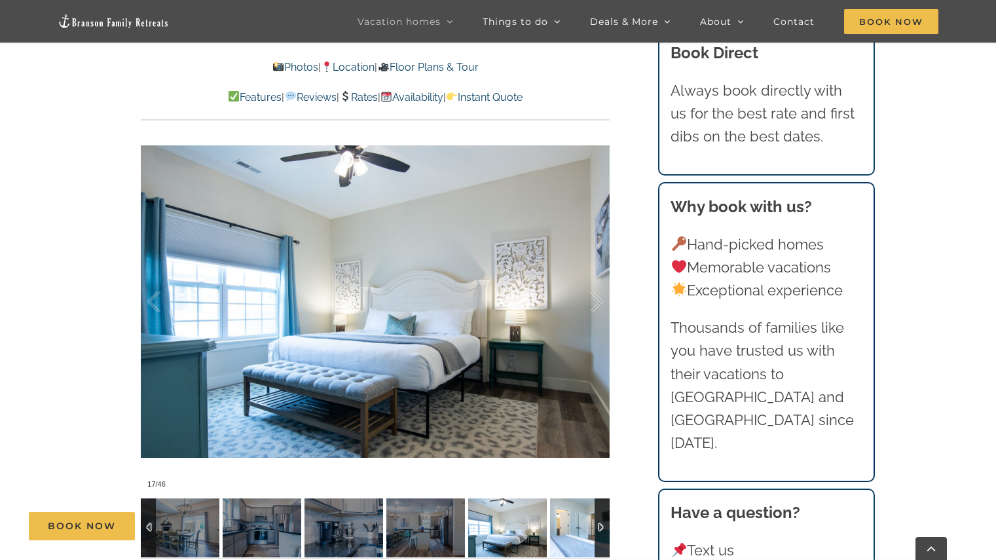
click at [571, 508] on img at bounding box center [589, 527] width 79 height 59
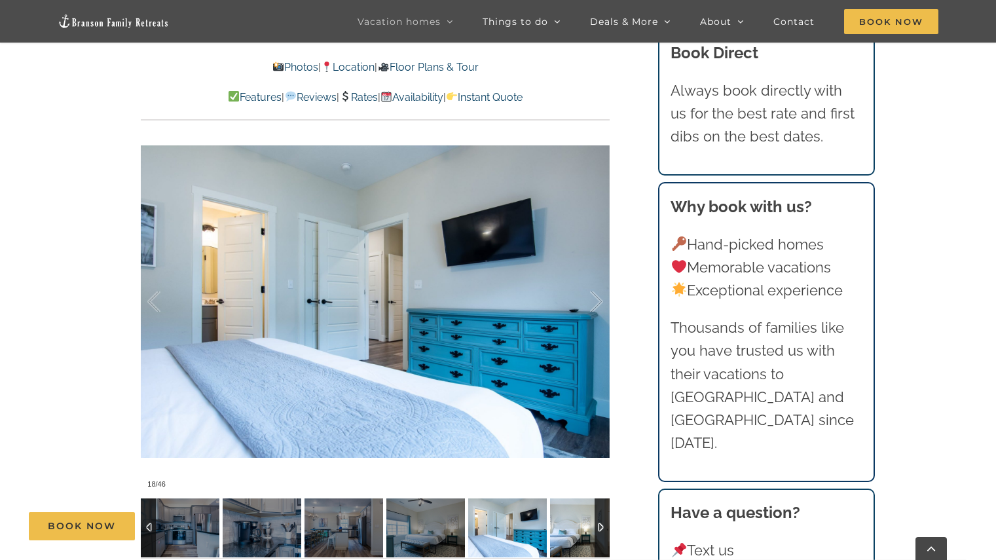
click at [571, 508] on img at bounding box center [589, 527] width 79 height 59
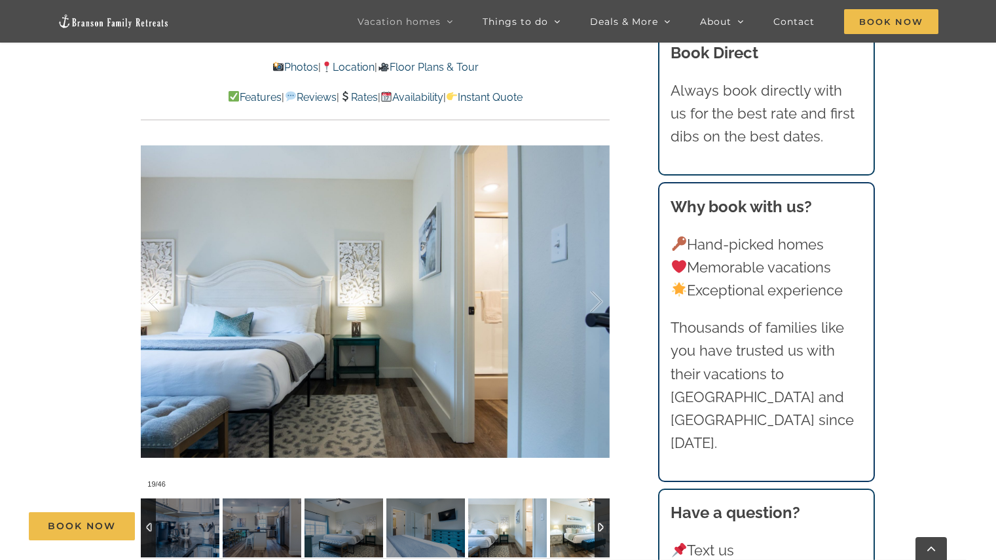
click at [571, 508] on img at bounding box center [589, 527] width 79 height 59
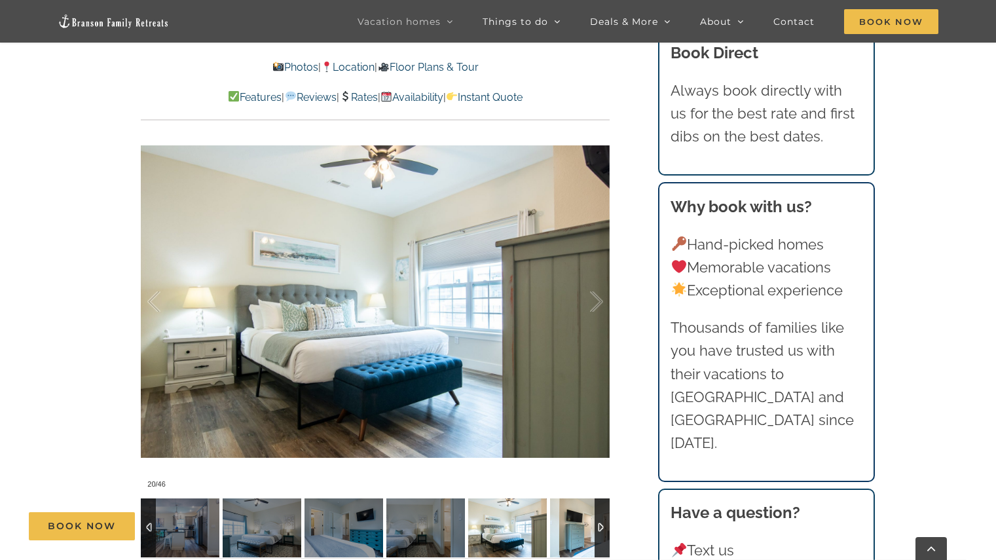
click at [571, 508] on img at bounding box center [589, 527] width 79 height 59
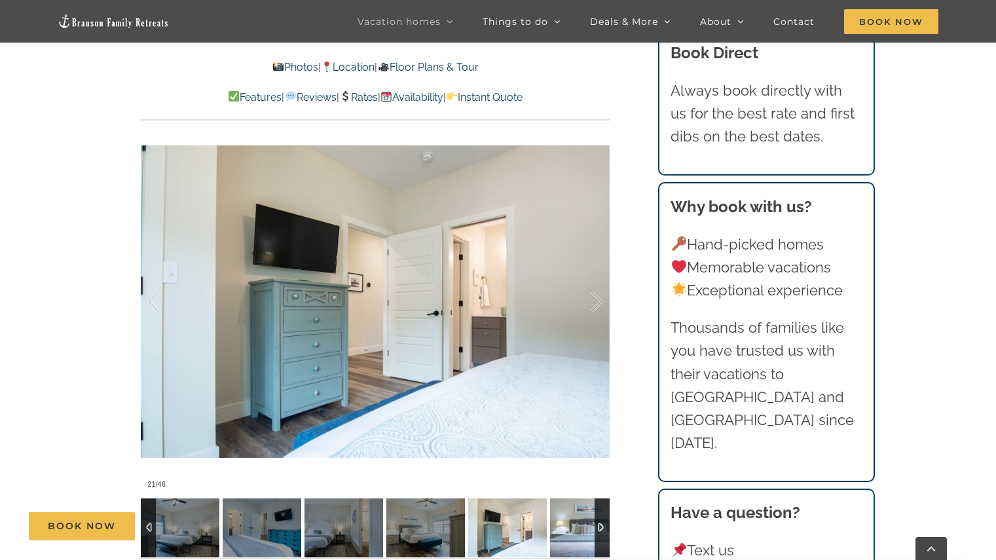
click at [571, 508] on img at bounding box center [589, 527] width 79 height 59
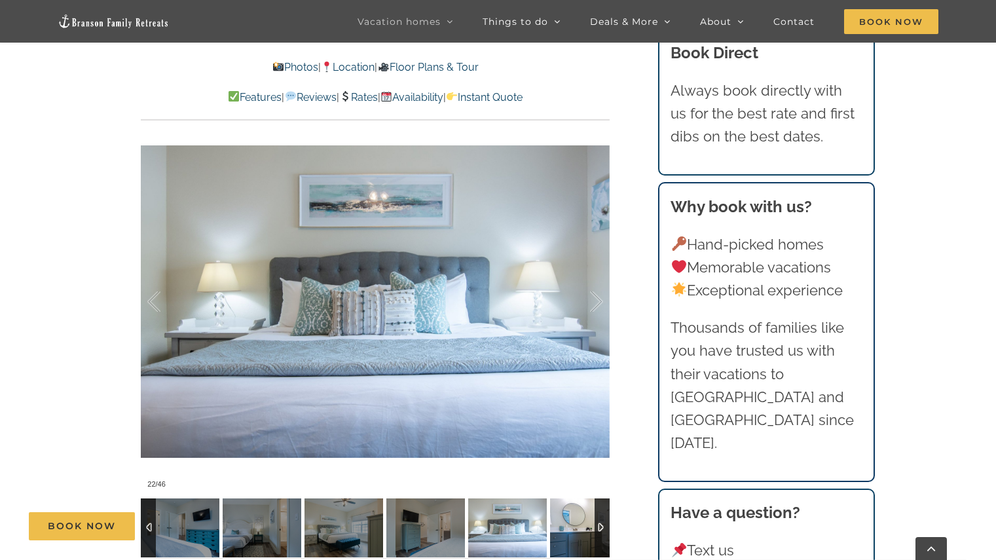
click at [571, 508] on img at bounding box center [589, 527] width 79 height 59
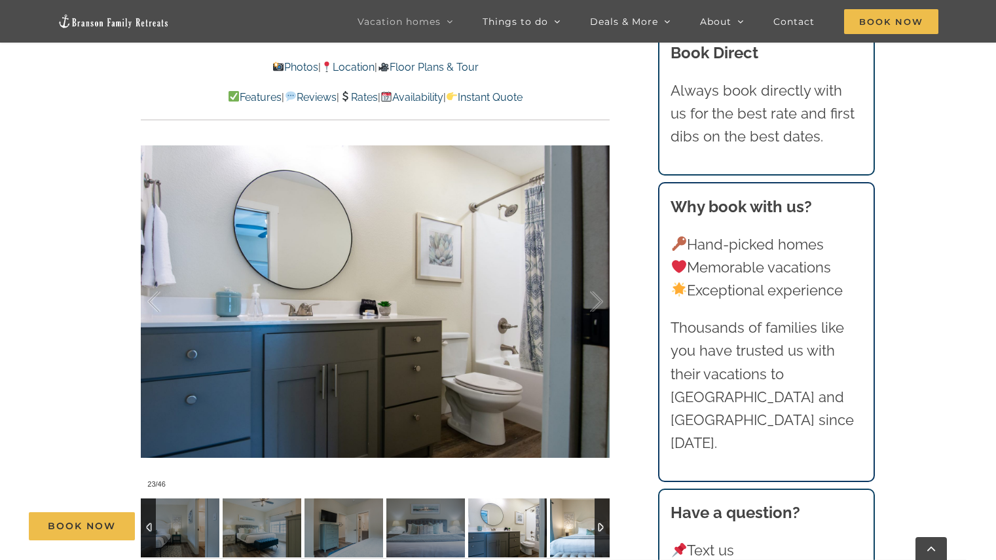
click at [571, 508] on img at bounding box center [589, 527] width 79 height 59
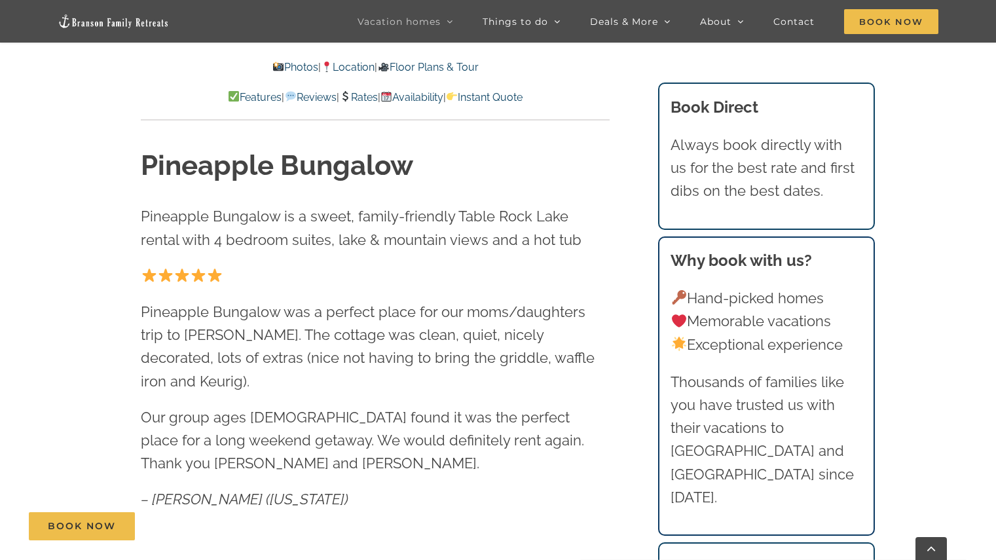
scroll to position [556, 0]
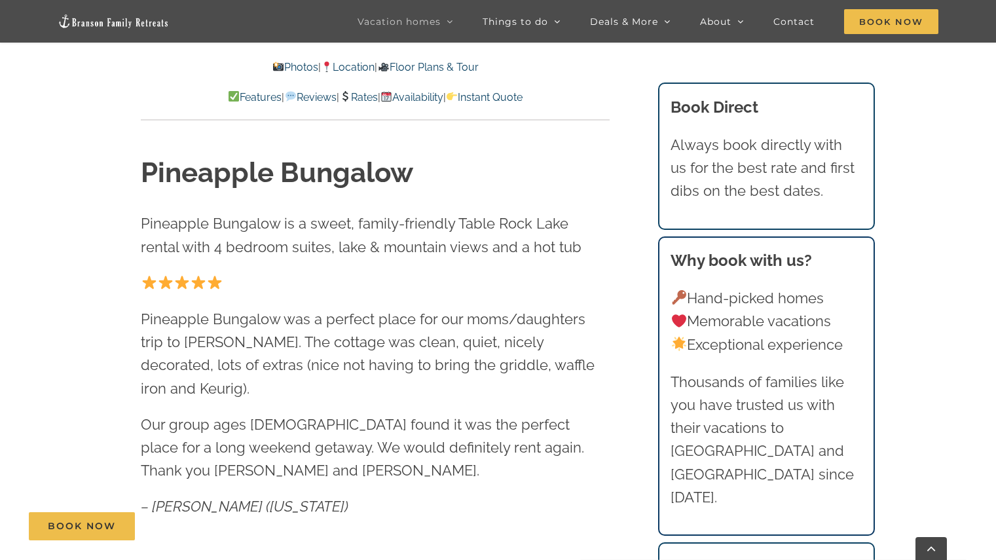
click at [371, 109] on div "Photos | Location | Floor Plans & Tour Features | Reviews | Rates | Availabilit…" at bounding box center [375, 90] width 469 height 62
click at [363, 100] on link "Rates" at bounding box center [358, 97] width 39 height 12
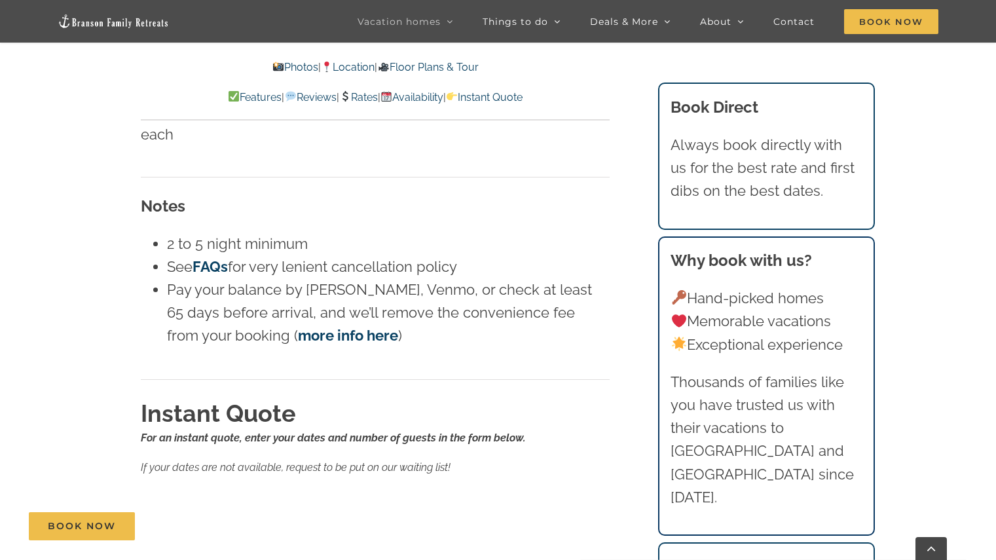
scroll to position [8266, 0]
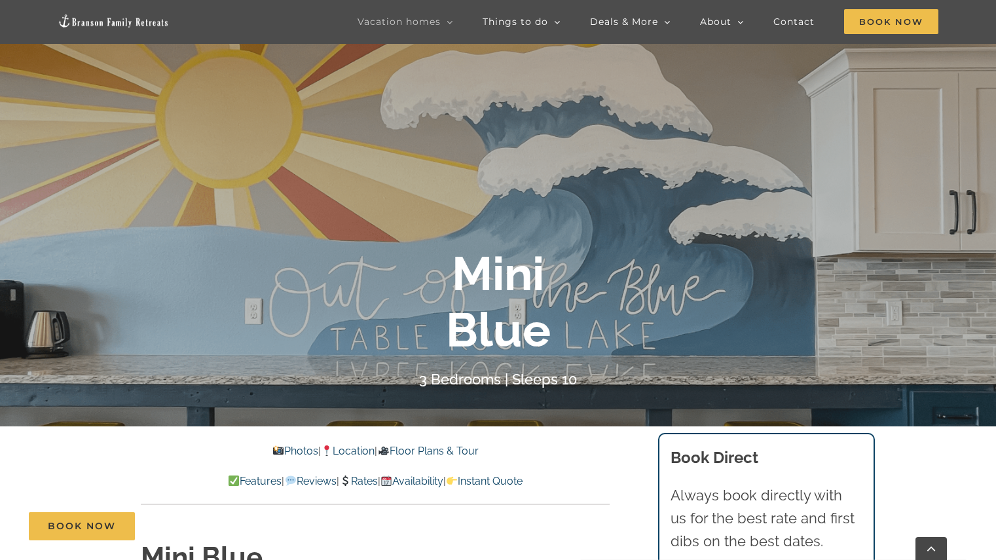
scroll to position [175, 0]
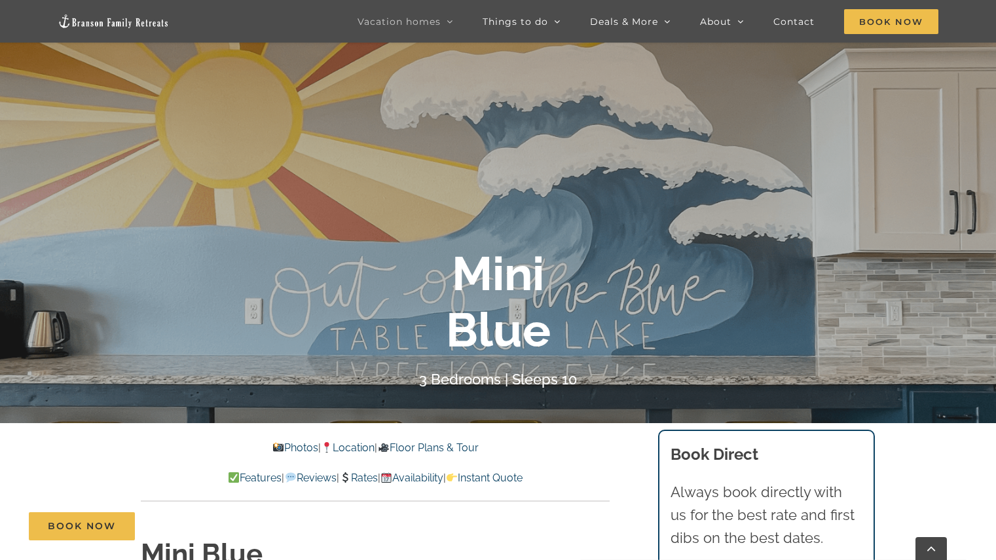
click at [282, 445] on link "Photos" at bounding box center [295, 447] width 46 height 12
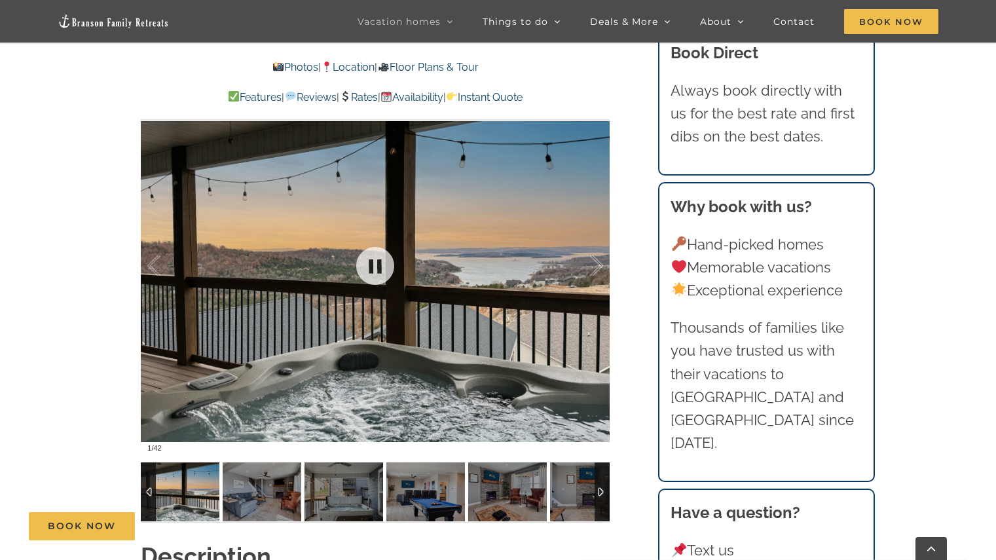
scroll to position [945, 0]
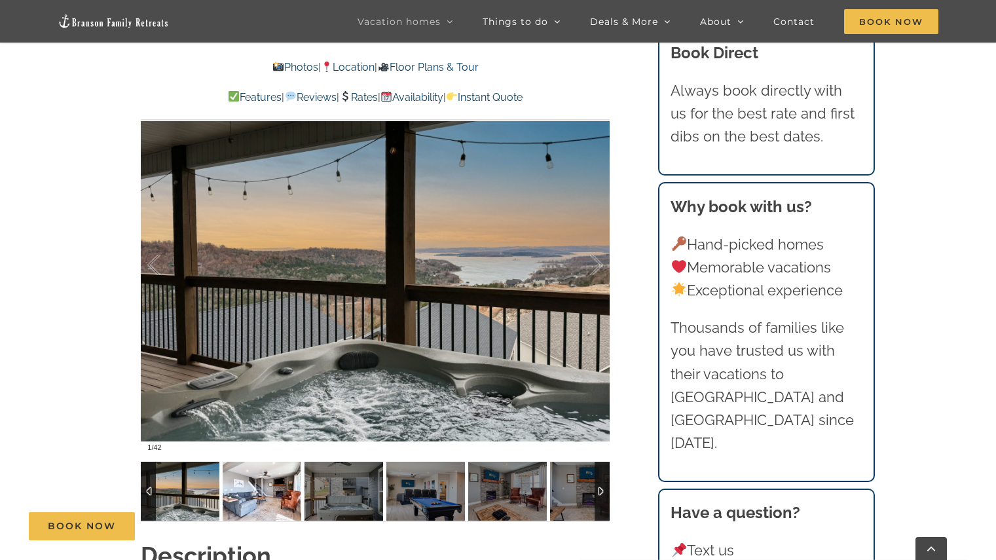
click at [281, 504] on img at bounding box center [262, 490] width 79 height 59
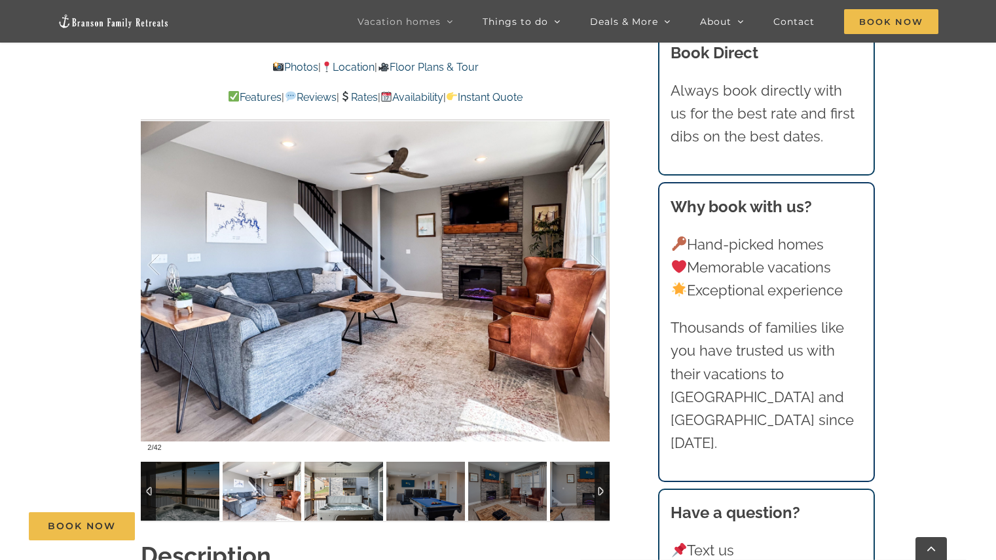
click at [350, 501] on img at bounding box center [343, 490] width 79 height 59
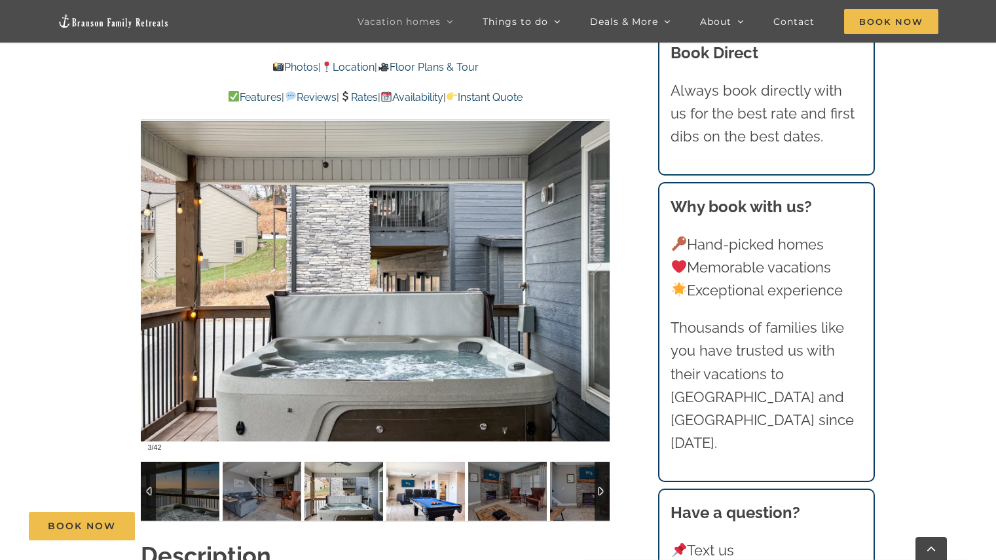
click at [410, 500] on img at bounding box center [425, 490] width 79 height 59
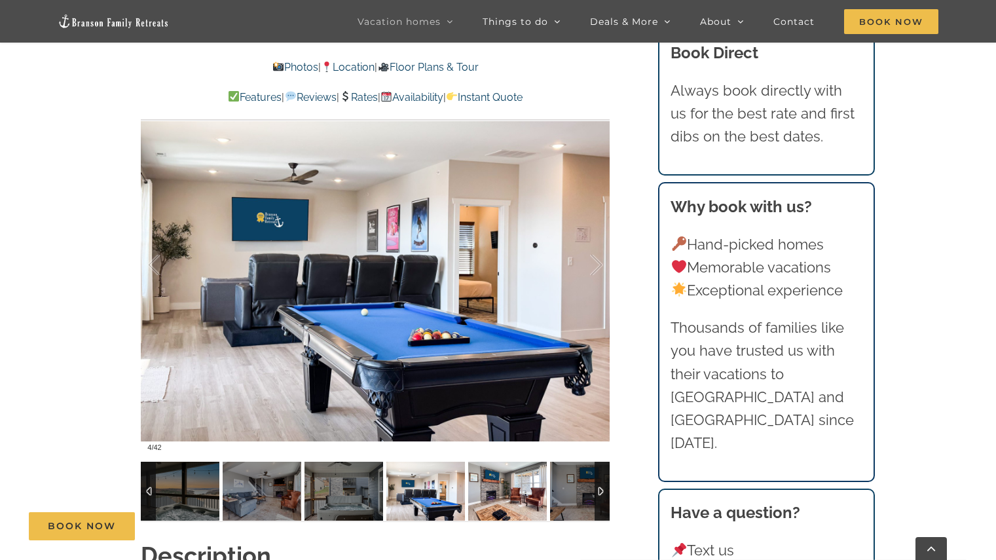
click at [493, 503] on img at bounding box center [507, 490] width 79 height 59
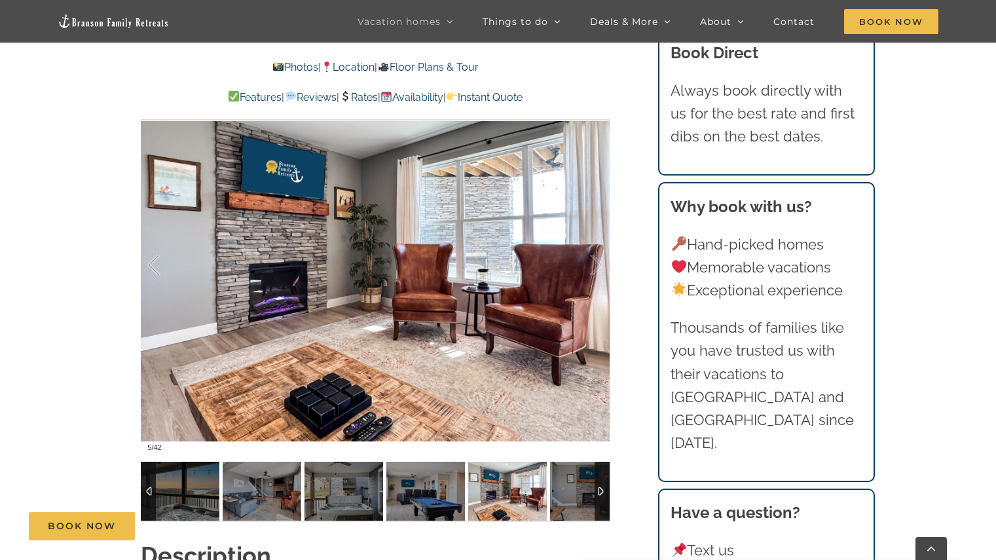
click at [522, 507] on img at bounding box center [507, 490] width 79 height 59
click at [578, 505] on img at bounding box center [589, 490] width 79 height 59
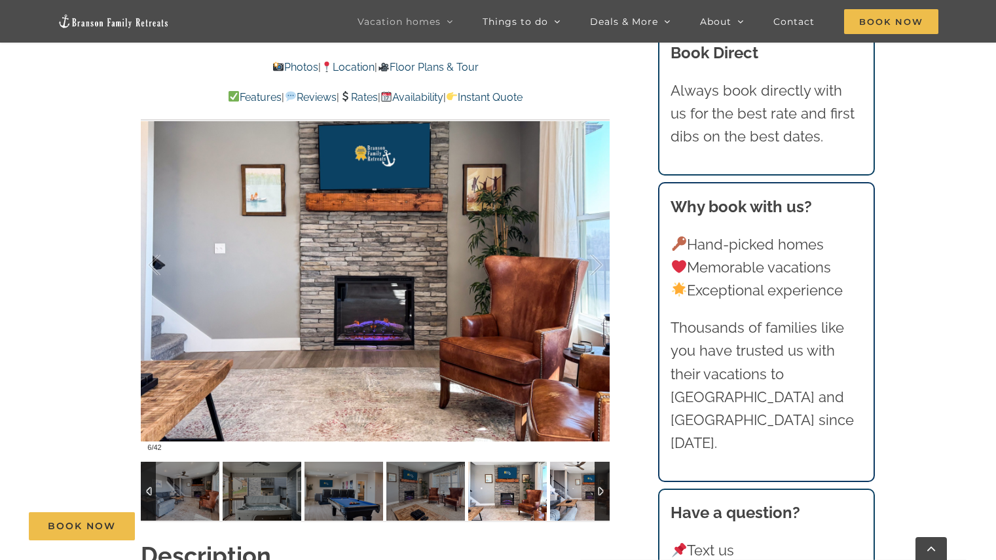
click at [578, 505] on img at bounding box center [589, 490] width 79 height 59
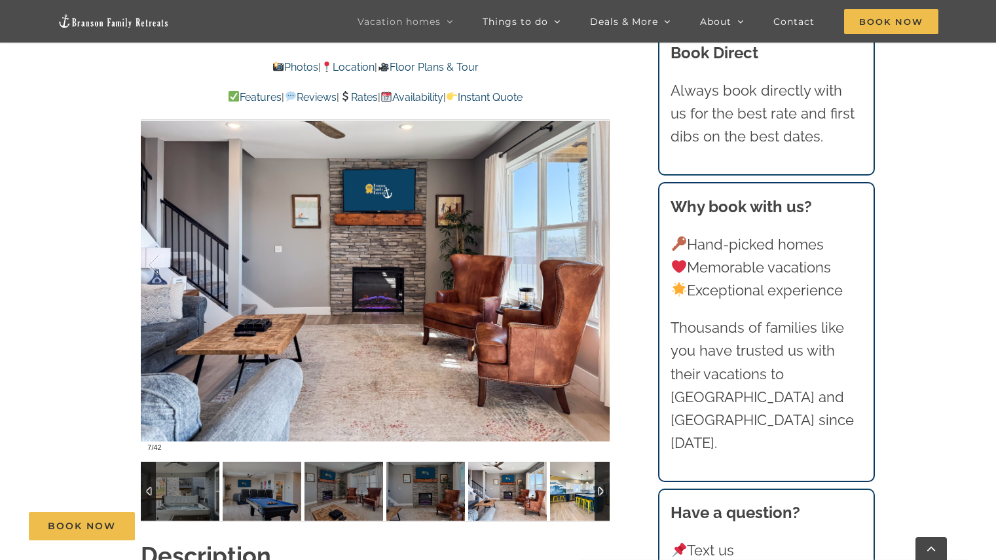
click at [578, 505] on img at bounding box center [589, 490] width 79 height 59
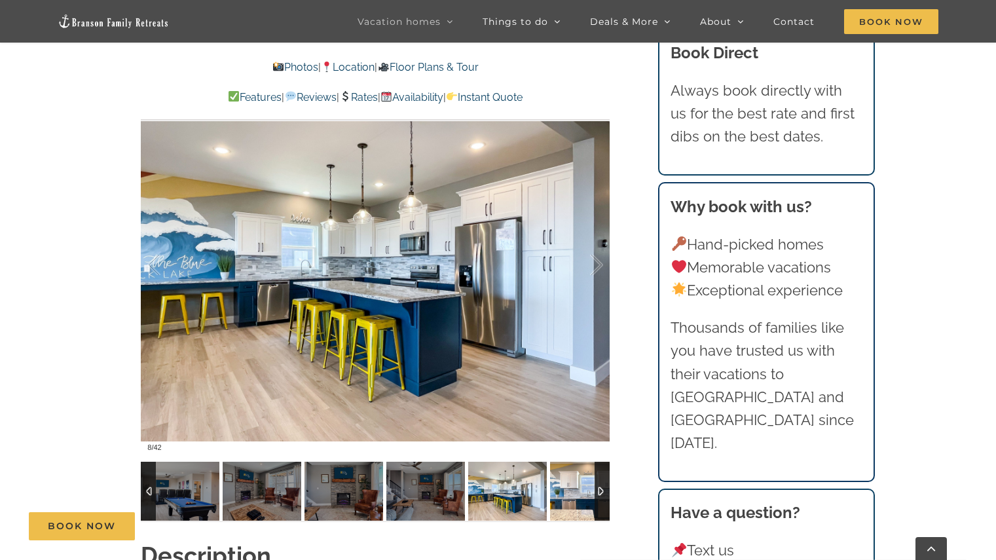
click at [578, 505] on img at bounding box center [589, 490] width 79 height 59
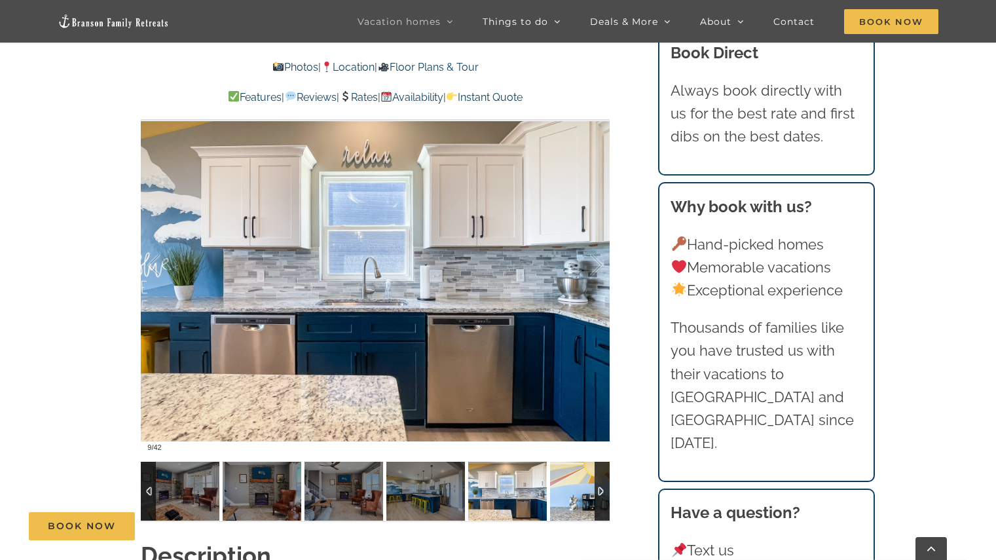
click at [578, 505] on img at bounding box center [589, 490] width 79 height 59
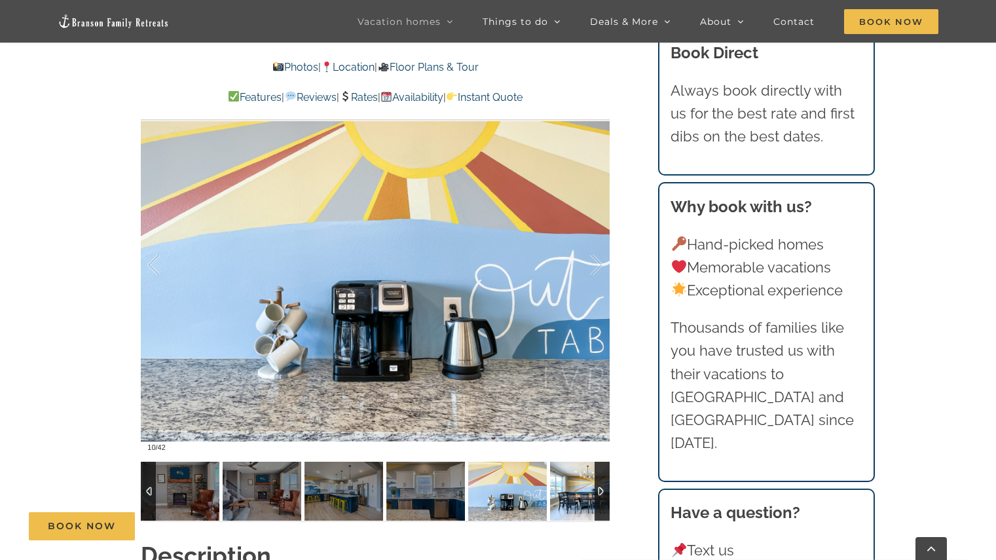
click at [578, 505] on img at bounding box center [589, 490] width 79 height 59
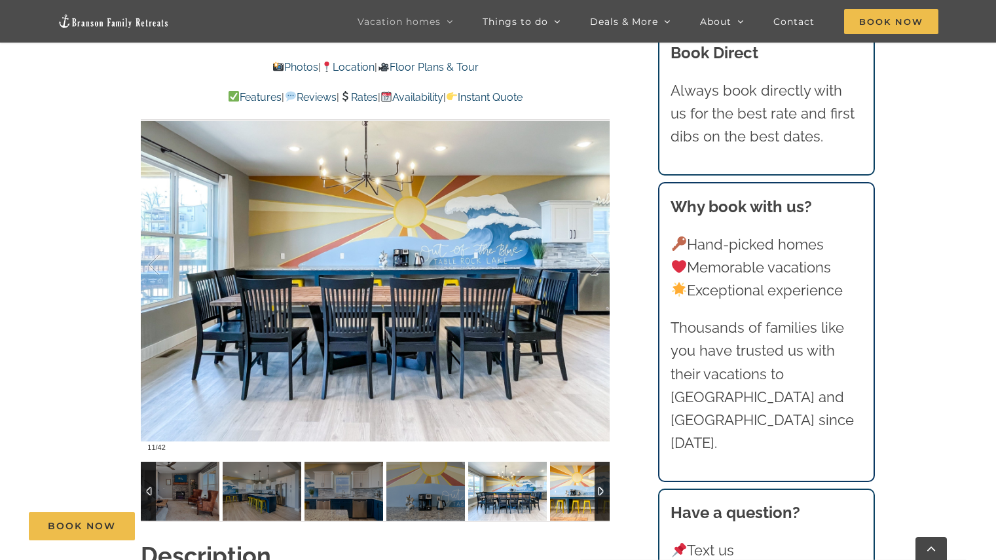
click at [578, 505] on img at bounding box center [589, 490] width 79 height 59
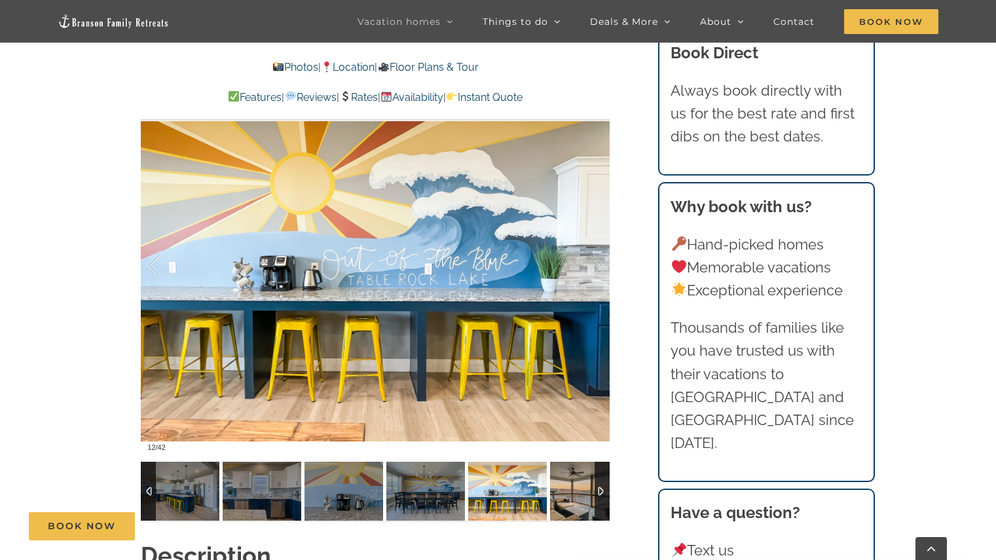
click at [578, 505] on img at bounding box center [589, 490] width 79 height 59
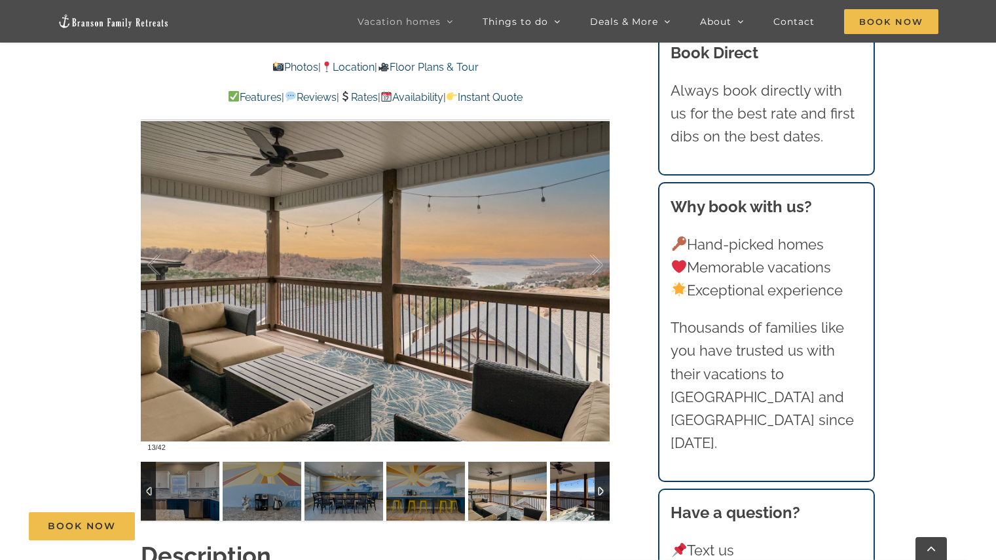
click at [578, 505] on img at bounding box center [589, 490] width 79 height 59
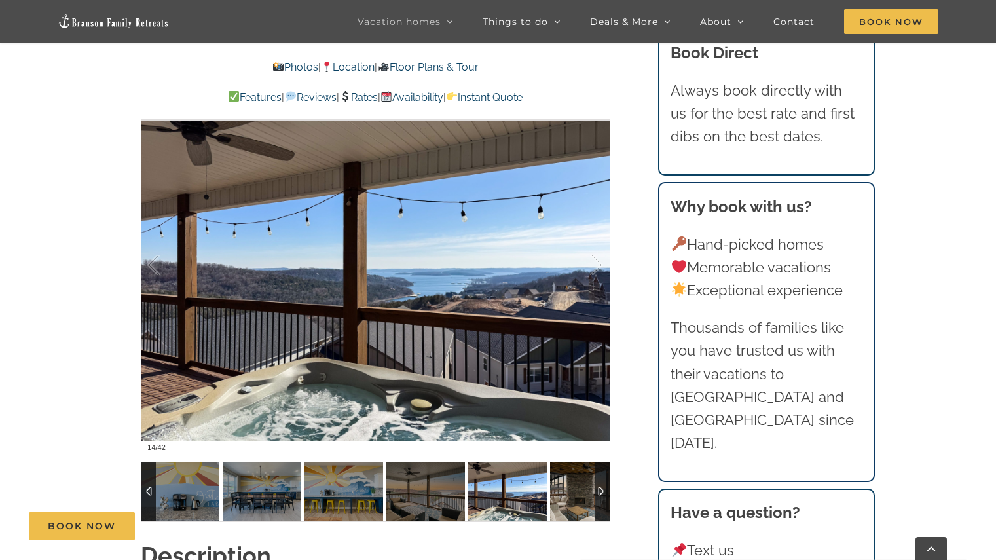
click at [578, 505] on img at bounding box center [589, 490] width 79 height 59
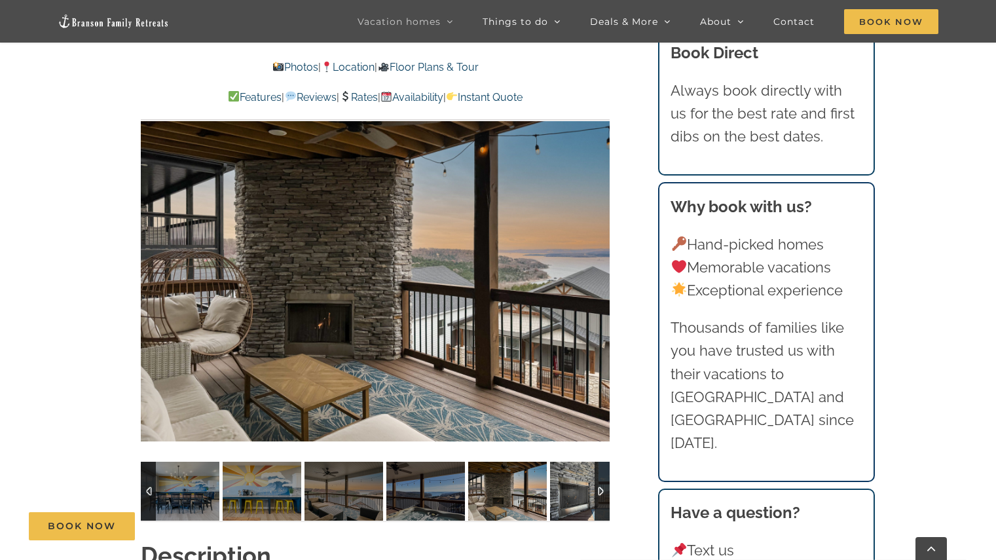
click at [578, 505] on img at bounding box center [589, 490] width 79 height 59
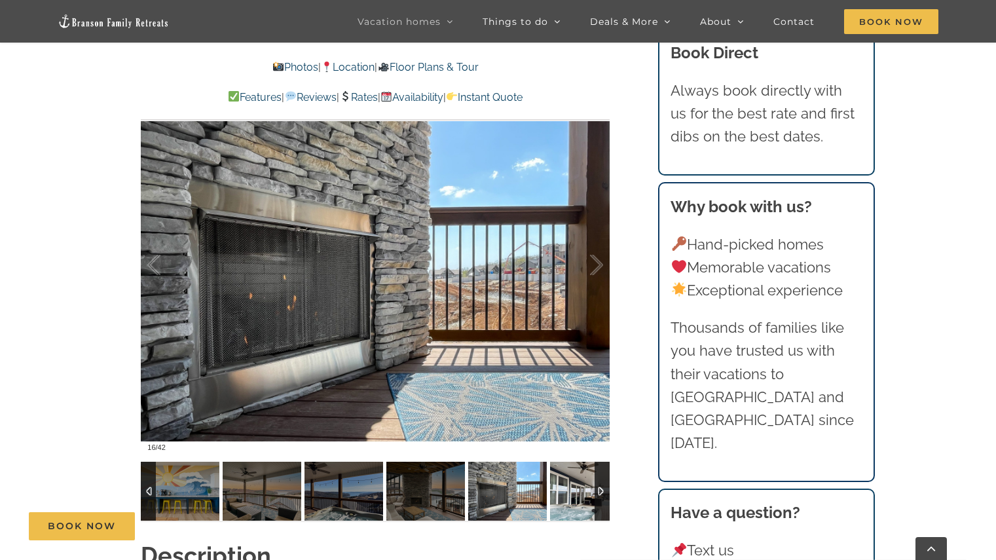
click at [578, 505] on img at bounding box center [589, 490] width 79 height 59
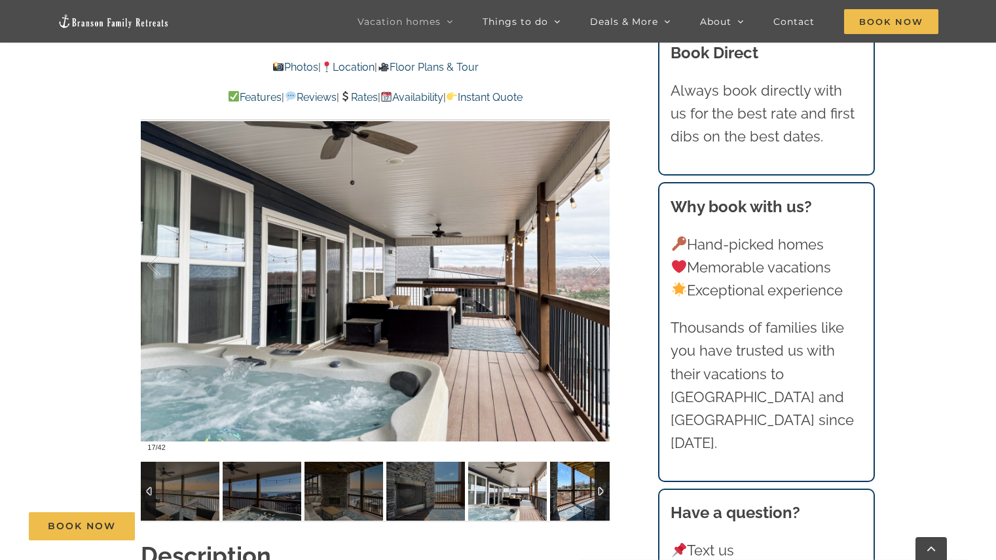
click at [578, 505] on img at bounding box center [589, 490] width 79 height 59
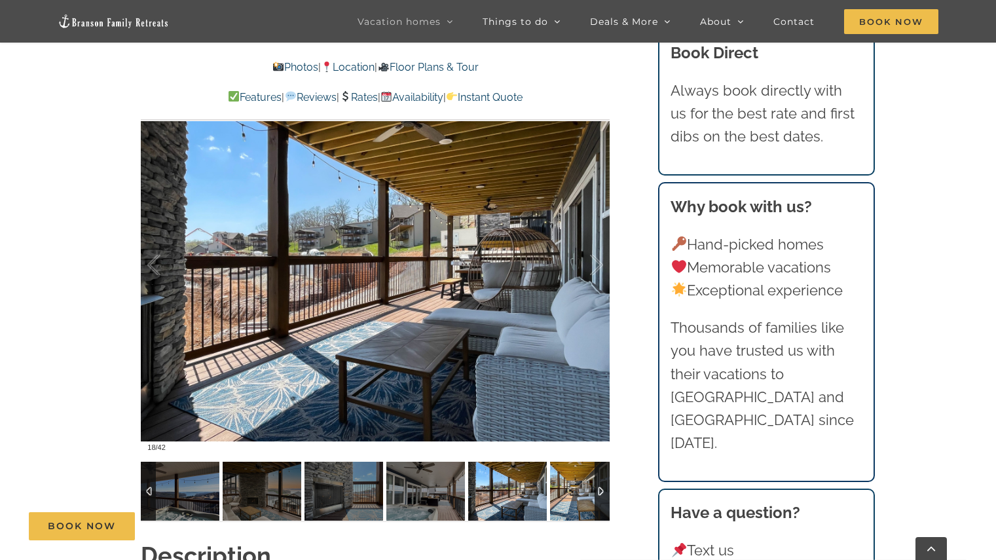
click at [578, 505] on img at bounding box center [589, 490] width 79 height 59
